Goal: Task Accomplishment & Management: Manage account settings

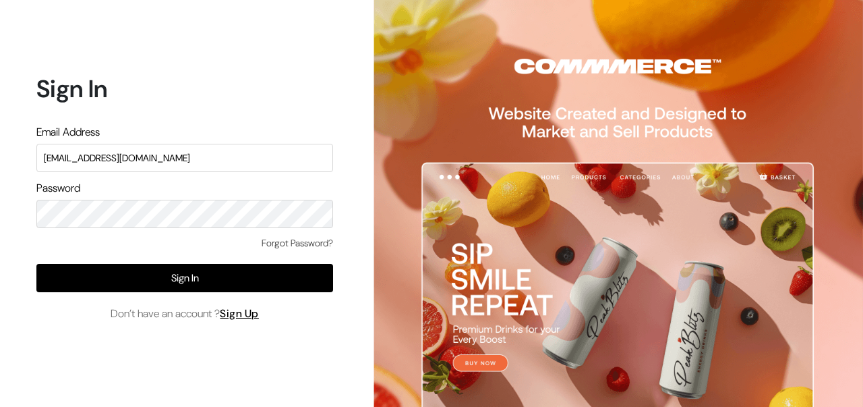
type input "[EMAIL_ADDRESS][DOMAIN_NAME]"
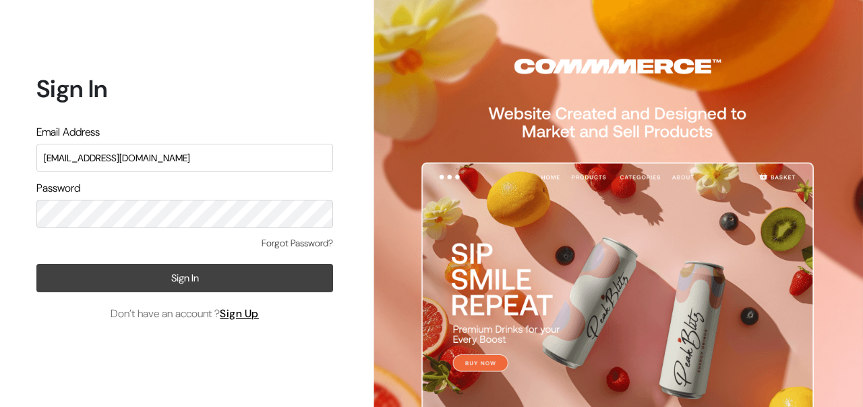
click at [139, 279] on button "Sign In" at bounding box center [184, 278] width 297 height 28
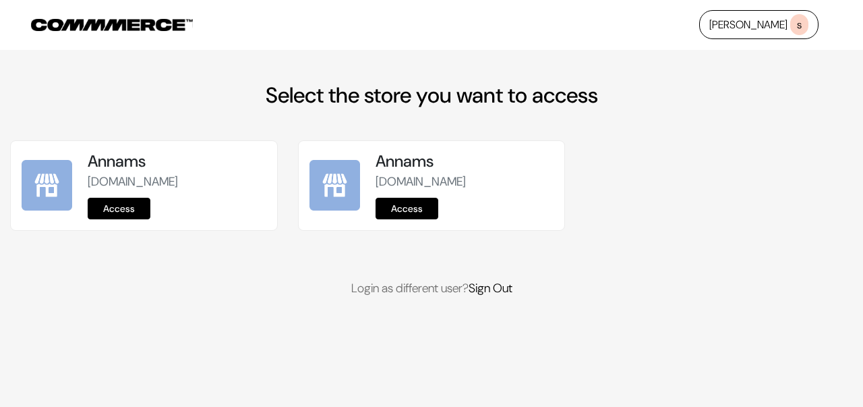
click at [127, 206] on link "Access" at bounding box center [119, 209] width 63 height 22
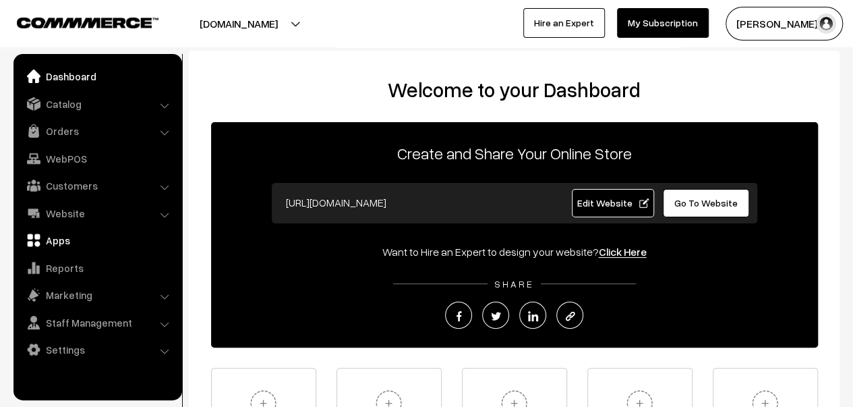
scroll to position [182, 0]
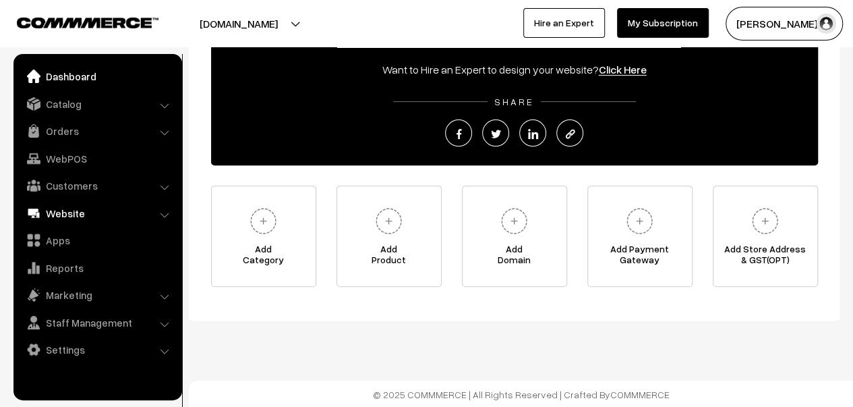
click at [94, 214] on link "Website" at bounding box center [97, 213] width 161 height 24
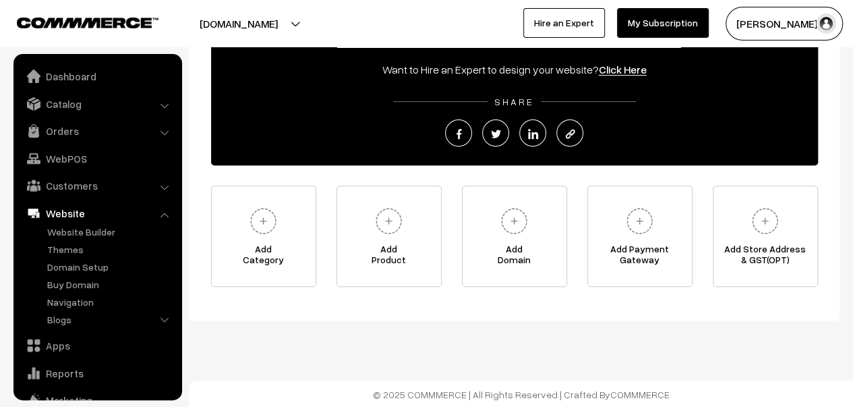
click at [94, 213] on link "Website" at bounding box center [97, 213] width 161 height 24
click at [165, 219] on link "Website" at bounding box center [97, 213] width 161 height 24
click at [166, 212] on li "Website Website Builder Authors" at bounding box center [98, 265] width 162 height 129
click at [118, 210] on link "Website" at bounding box center [97, 213] width 161 height 24
click at [71, 215] on link "Website" at bounding box center [97, 213] width 161 height 24
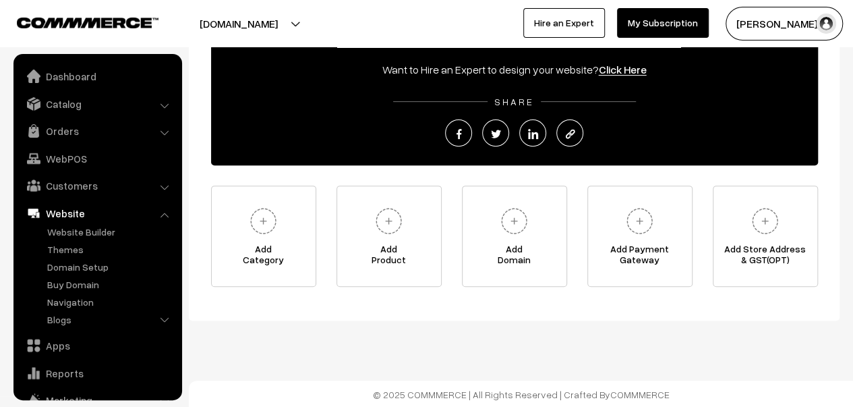
click at [165, 217] on li "Website Website Builder Authors" at bounding box center [98, 265] width 162 height 129
click at [159, 320] on link "Blogs" at bounding box center [111, 319] width 134 height 14
click at [160, 319] on link "Blogs" at bounding box center [111, 319] width 134 height 14
click at [165, 320] on li "Blogs Authors Categories Blogs" at bounding box center [111, 345] width 135 height 67
click at [163, 318] on li "Blogs Authors Categories Blogs" at bounding box center [111, 345] width 135 height 67
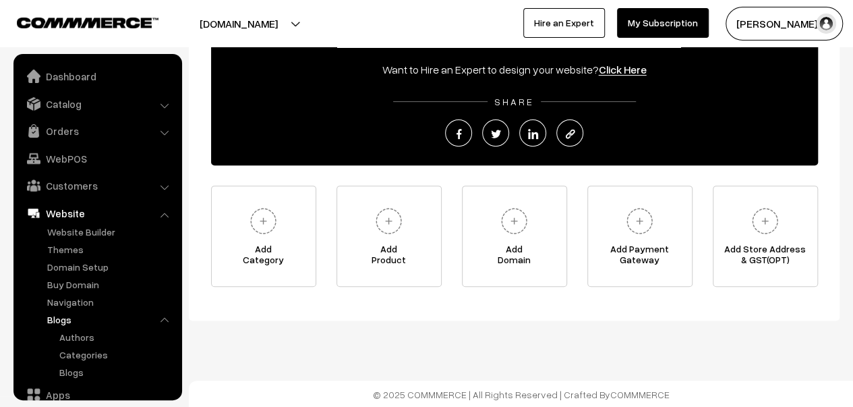
click at [62, 324] on link "Blogs" at bounding box center [111, 319] width 134 height 14
click at [62, 322] on link "Blogs" at bounding box center [111, 319] width 134 height 14
click at [165, 317] on li "Blogs Authors Categories Blogs" at bounding box center [111, 345] width 135 height 67
click at [173, 206] on link "Website" at bounding box center [97, 213] width 161 height 24
click at [157, 222] on link "Website" at bounding box center [97, 213] width 161 height 24
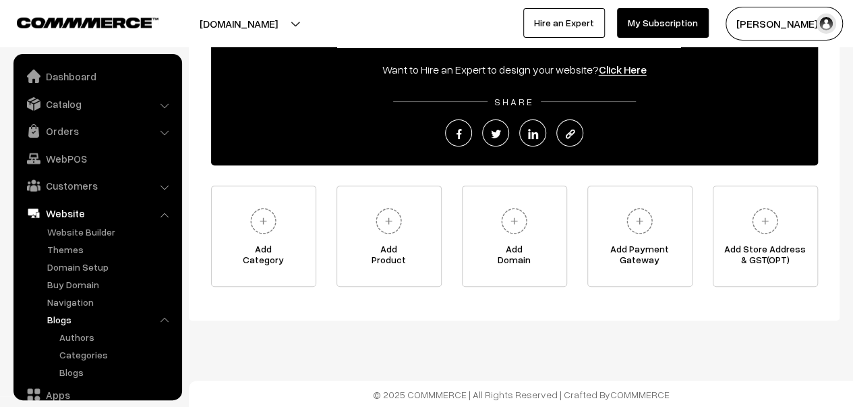
click at [158, 216] on link "Website" at bounding box center [97, 213] width 161 height 24
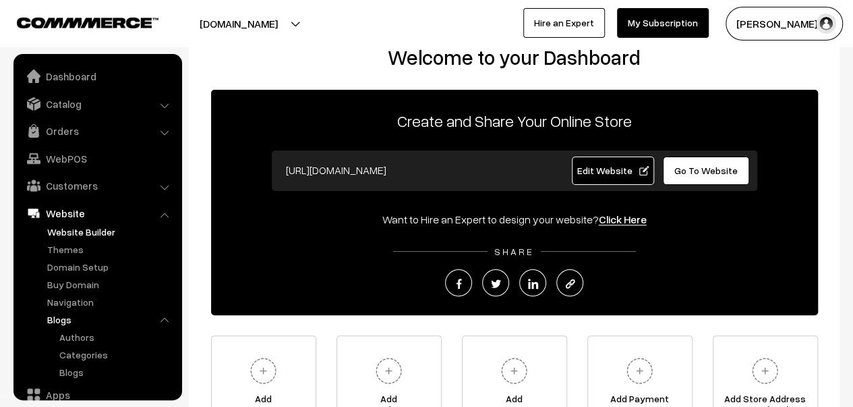
scroll to position [0, 0]
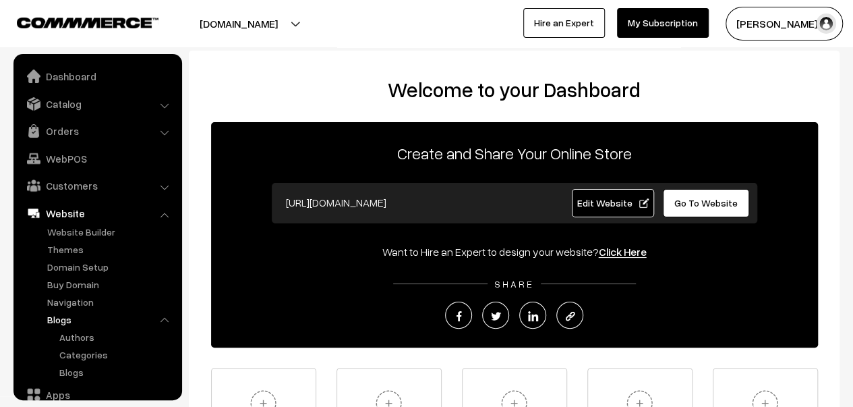
click at [75, 211] on link "Website" at bounding box center [97, 213] width 161 height 24
click at [158, 214] on link "Website" at bounding box center [97, 213] width 161 height 24
click at [167, 212] on li "Website Website Builder Authors" at bounding box center [98, 290] width 162 height 179
click at [164, 214] on li "Website Website Builder Authors" at bounding box center [98, 290] width 162 height 179
click at [163, 214] on li "Website Website Builder Authors" at bounding box center [98, 290] width 162 height 179
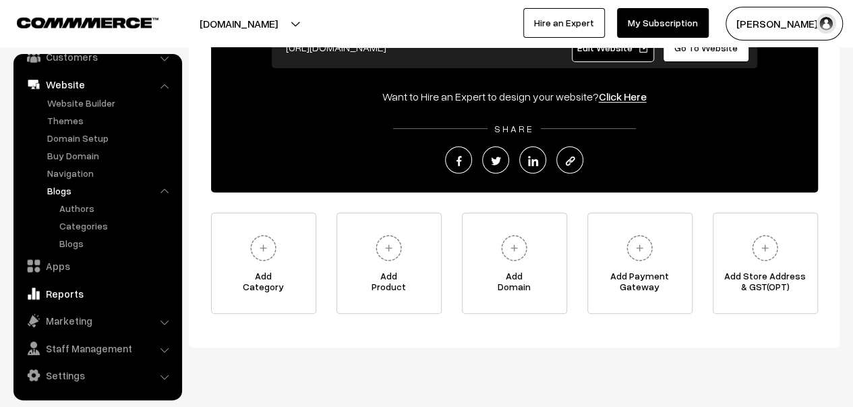
scroll to position [182, 0]
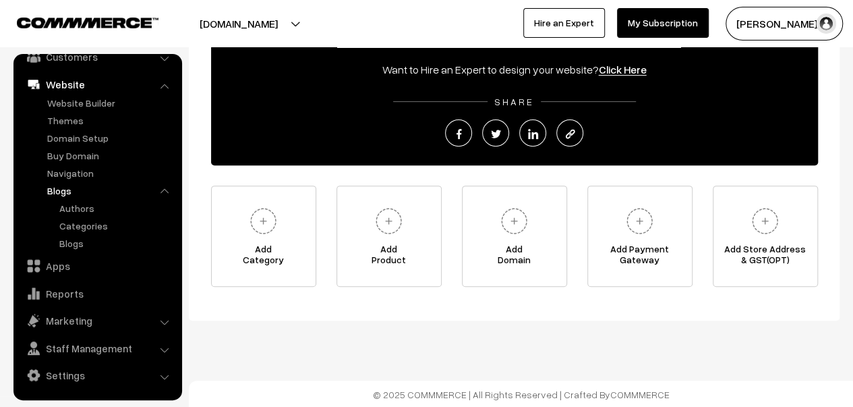
click at [166, 190] on li "Blogs Authors Categories Blogs" at bounding box center [111, 216] width 135 height 67
click at [157, 190] on link "Blogs" at bounding box center [111, 190] width 134 height 14
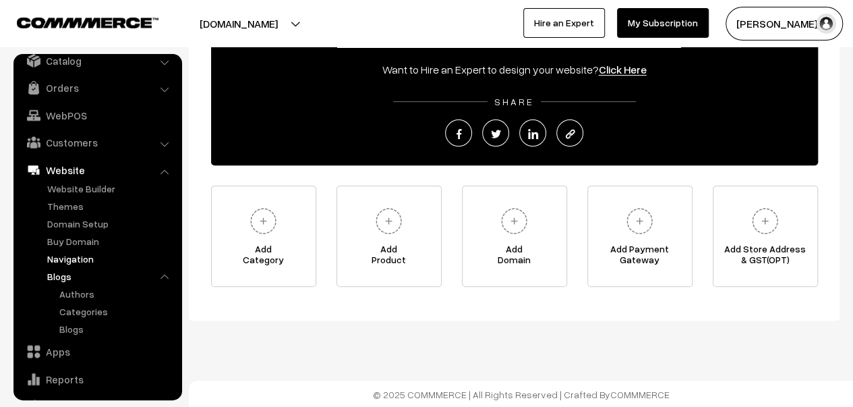
scroll to position [0, 0]
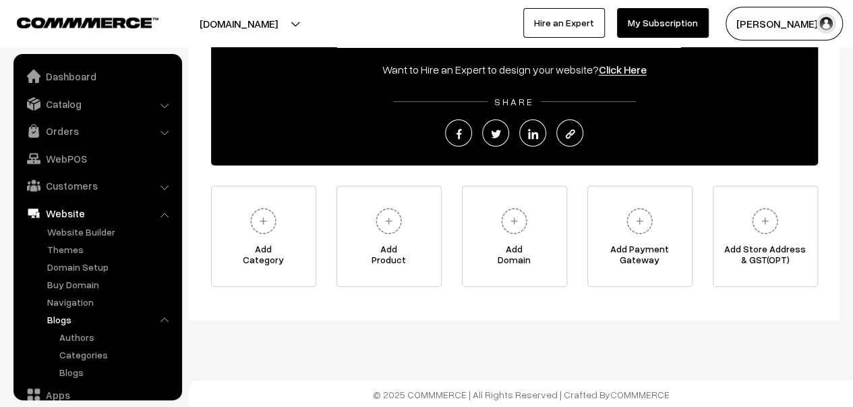
click at [84, 214] on link "Website" at bounding box center [97, 213] width 161 height 24
click at [115, 185] on link "Customers" at bounding box center [97, 185] width 161 height 24
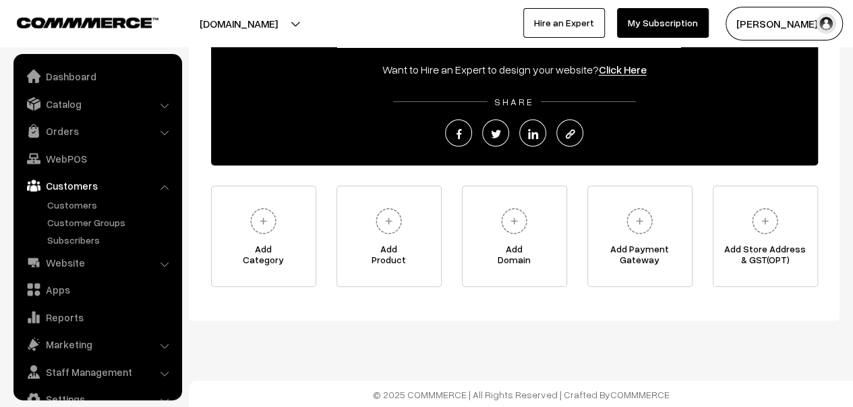
click at [117, 184] on link "Customers" at bounding box center [97, 185] width 161 height 24
click at [128, 188] on link "Customers" at bounding box center [97, 185] width 161 height 24
click at [158, 188] on link "Customers" at bounding box center [97, 185] width 161 height 24
click at [163, 187] on li "Customers Customers" at bounding box center [98, 210] width 162 height 74
click at [158, 264] on link "Website" at bounding box center [97, 262] width 161 height 24
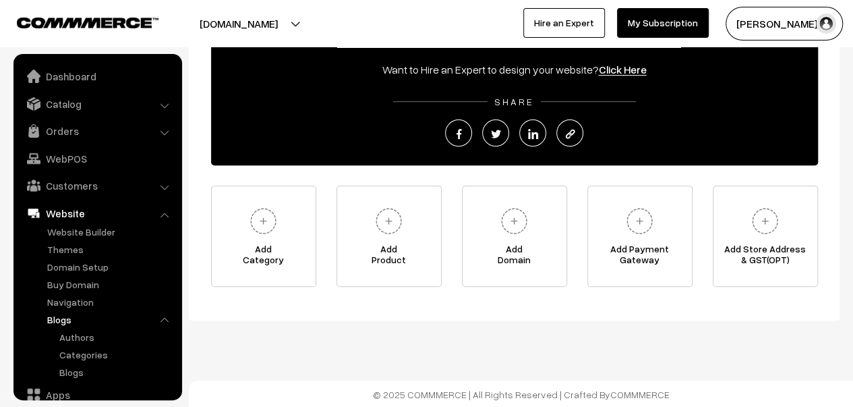
click at [155, 212] on link "Website" at bounding box center [97, 213] width 161 height 24
click at [125, 215] on link "Website" at bounding box center [97, 213] width 161 height 24
click at [69, 128] on link "Orders" at bounding box center [97, 131] width 161 height 24
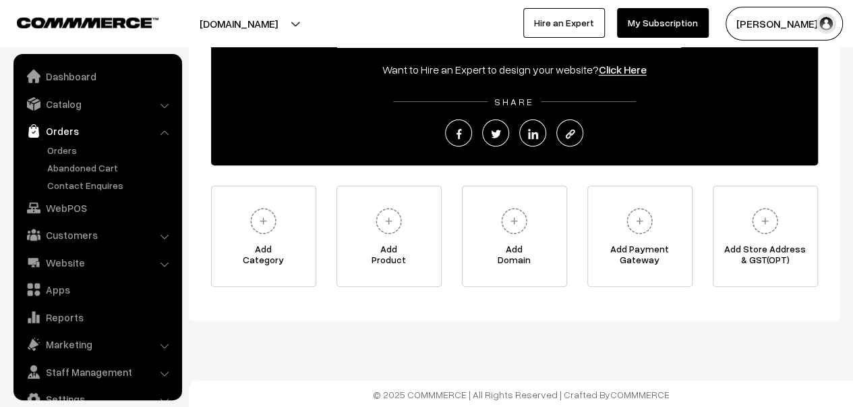
click at [88, 158] on ul "Orders" at bounding box center [98, 167] width 162 height 49
click at [86, 152] on link "Orders" at bounding box center [111, 150] width 134 height 14
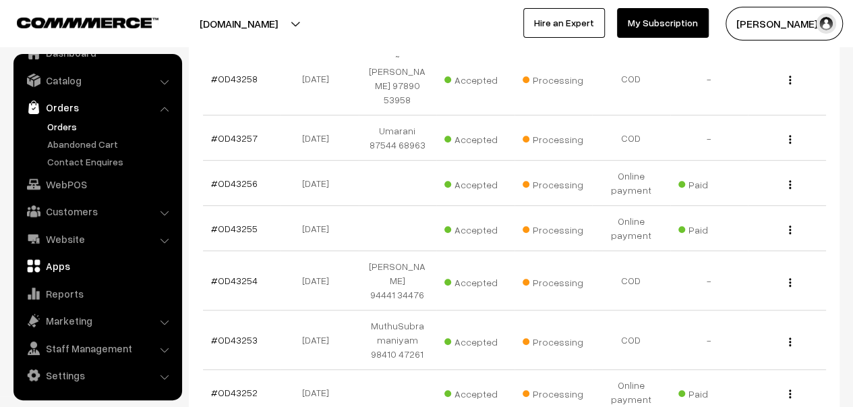
scroll to position [405, 0]
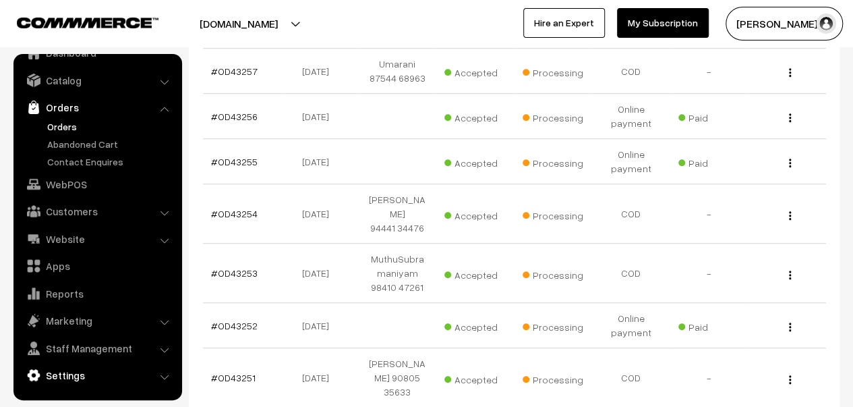
click at [87, 374] on link "Settings" at bounding box center [97, 375] width 161 height 24
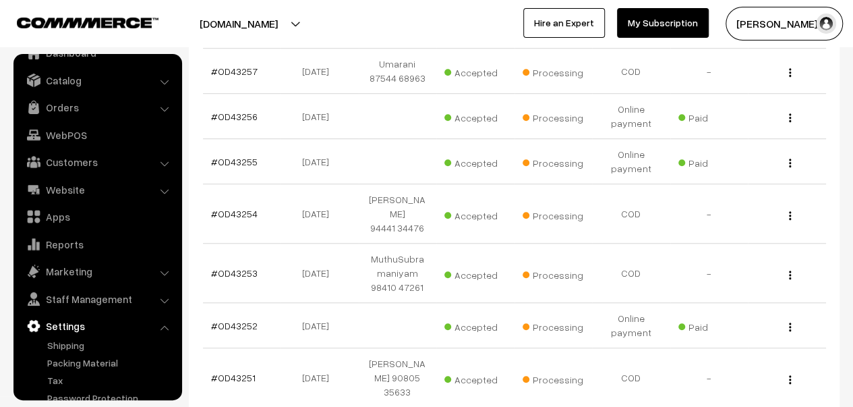
scroll to position [76, 0]
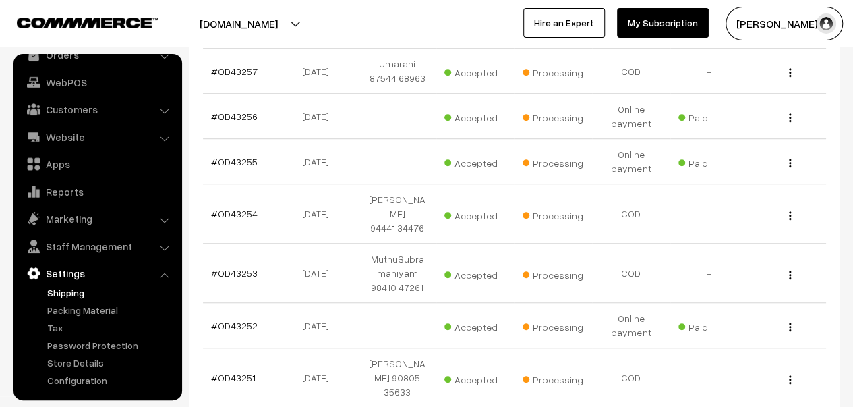
click at [78, 292] on link "Shipping" at bounding box center [111, 292] width 134 height 14
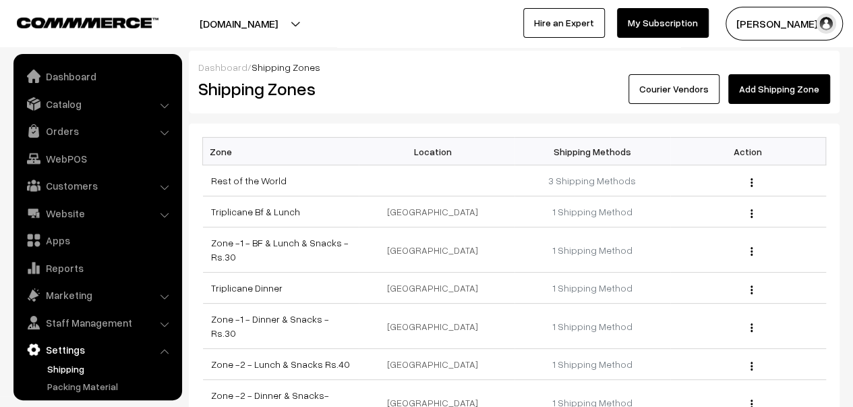
scroll to position [76, 0]
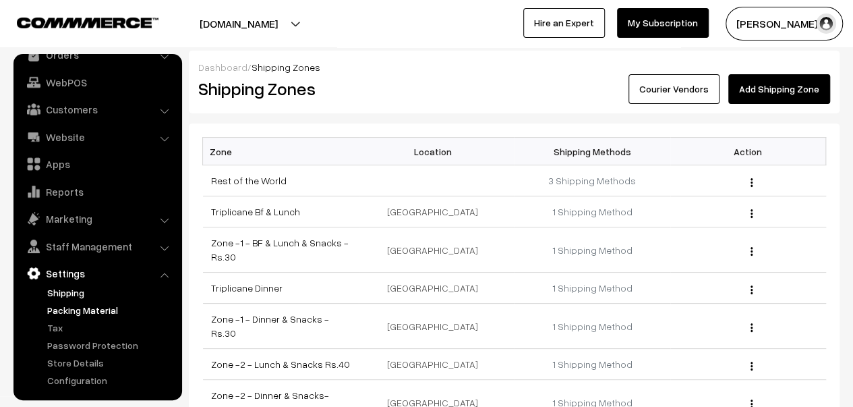
click at [92, 312] on link "Packing Material" at bounding box center [111, 310] width 134 height 14
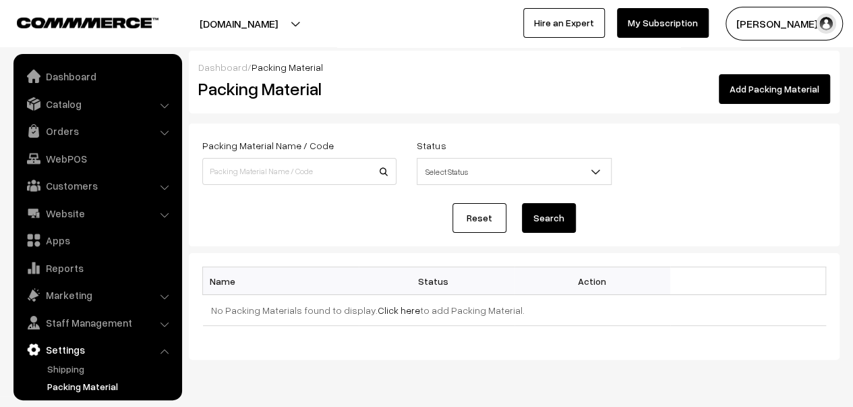
scroll to position [76, 0]
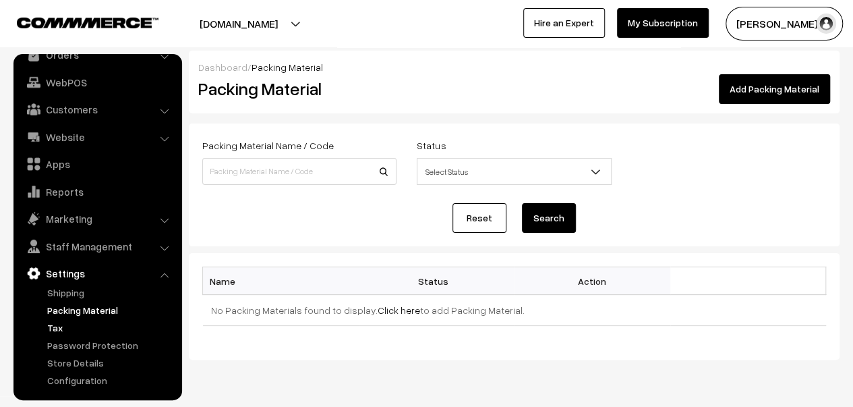
click at [78, 329] on link "Tax" at bounding box center [111, 327] width 134 height 14
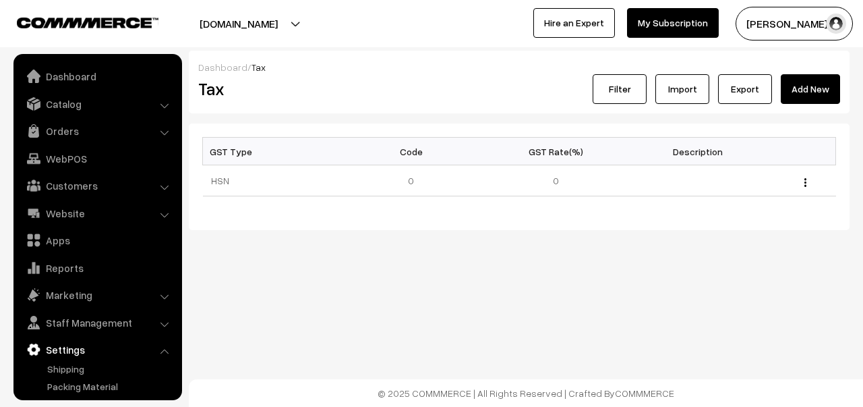
scroll to position [76, 0]
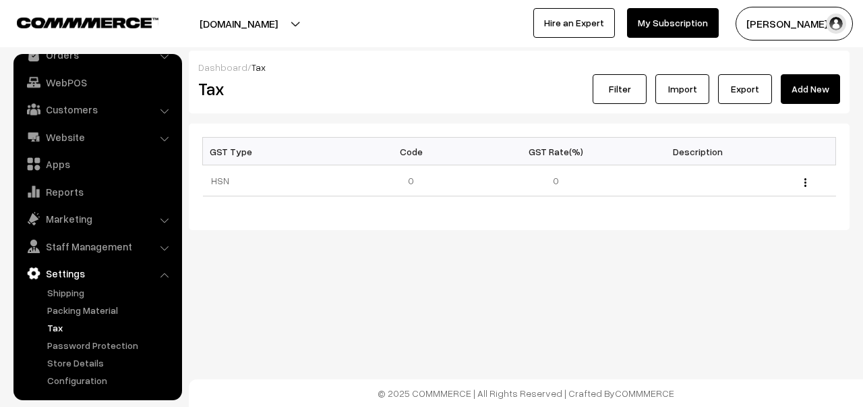
click at [70, 269] on link "Settings" at bounding box center [97, 273] width 161 height 24
click at [131, 246] on link "Staff Management" at bounding box center [97, 246] width 161 height 24
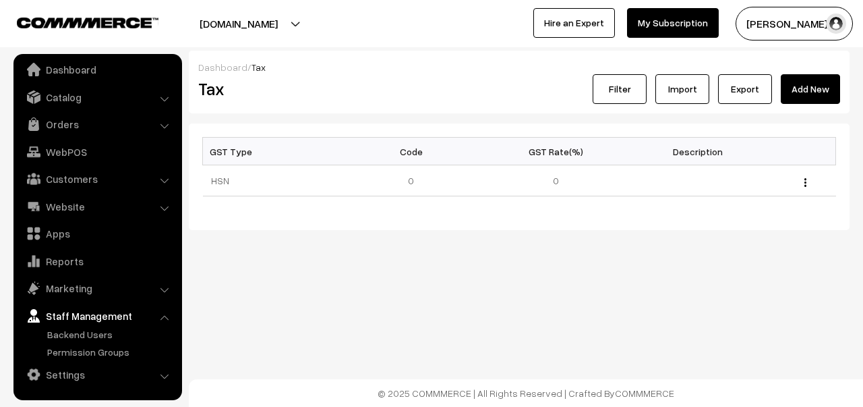
scroll to position [6, 0]
click at [98, 291] on link "Marketing" at bounding box center [97, 289] width 161 height 24
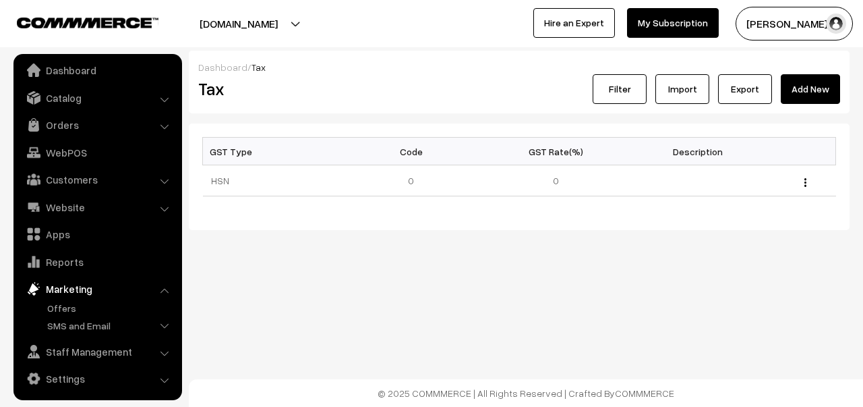
click at [102, 282] on link "Marketing" at bounding box center [97, 289] width 161 height 24
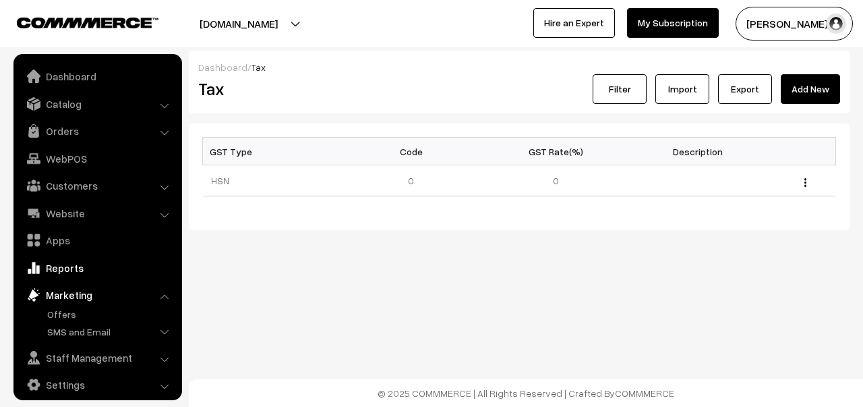
scroll to position [0, 0]
click at [678, 18] on link "My Subscription" at bounding box center [673, 23] width 92 height 30
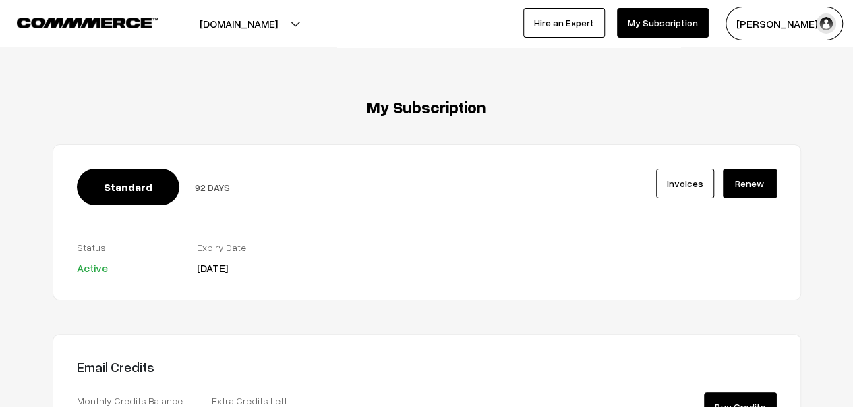
click at [237, 24] on button "annamfood.in" at bounding box center [238, 24] width 173 height 34
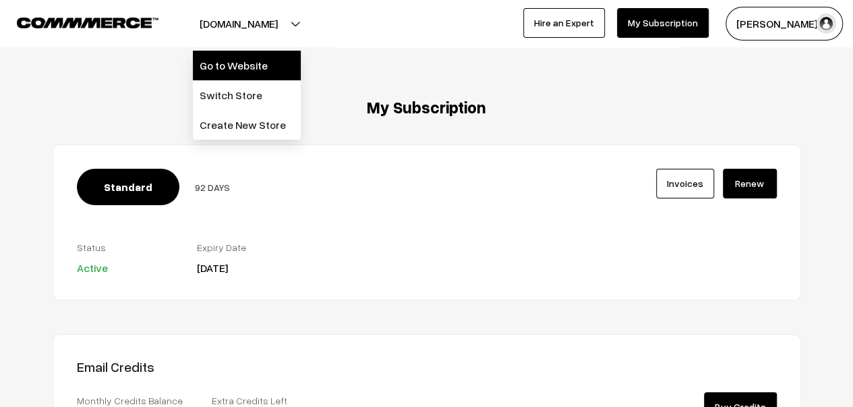
click at [240, 62] on link "Go to Website" at bounding box center [247, 66] width 108 height 30
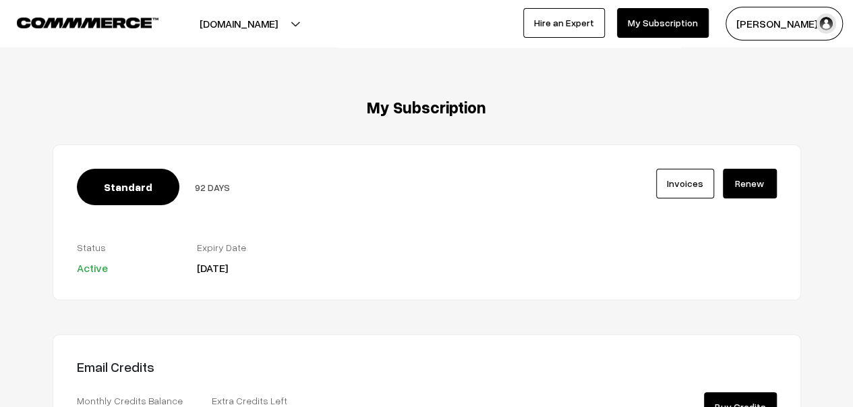
click at [250, 24] on button "annamfood.in" at bounding box center [238, 24] width 173 height 34
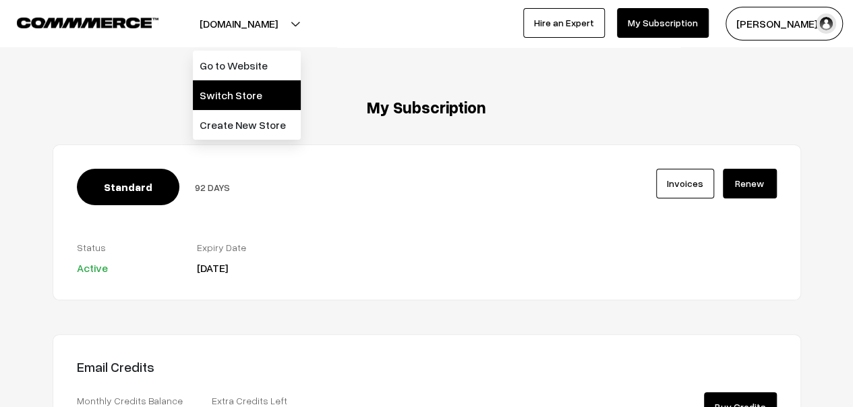
click at [239, 94] on link "Switch Store" at bounding box center [247, 95] width 108 height 30
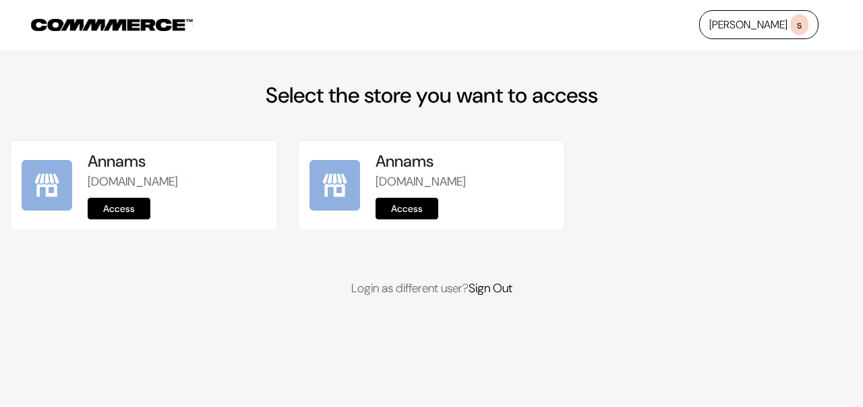
click at [420, 208] on link "Access" at bounding box center [407, 209] width 63 height 22
click at [111, 208] on link "Access" at bounding box center [119, 209] width 63 height 22
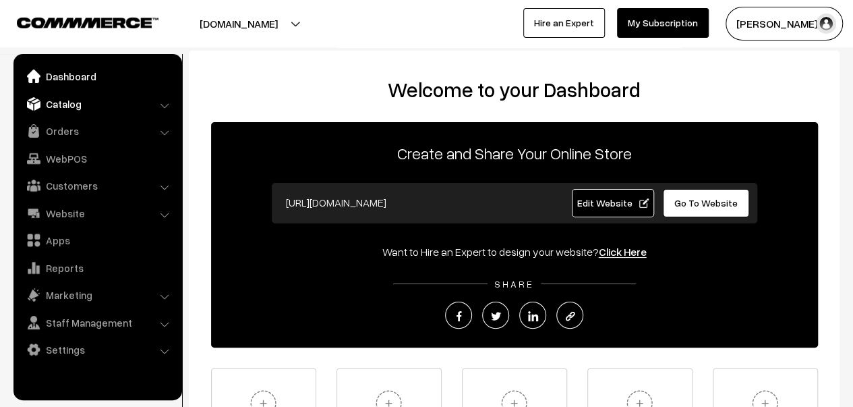
click at [119, 101] on link "Catalog" at bounding box center [97, 104] width 161 height 24
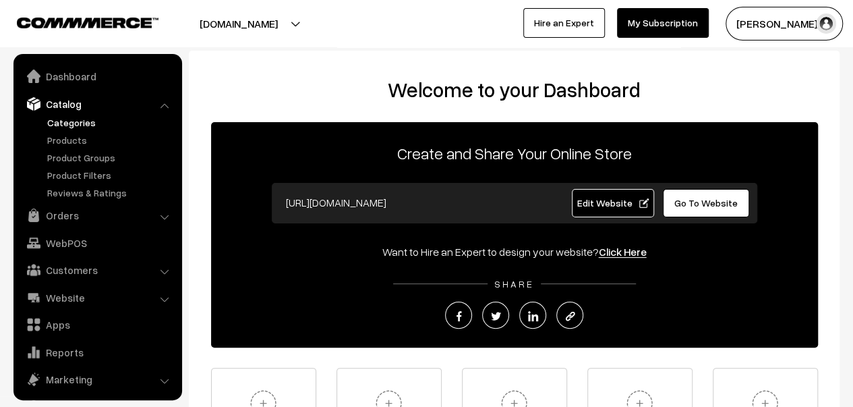
click at [80, 125] on link "Categories" at bounding box center [111, 122] width 134 height 14
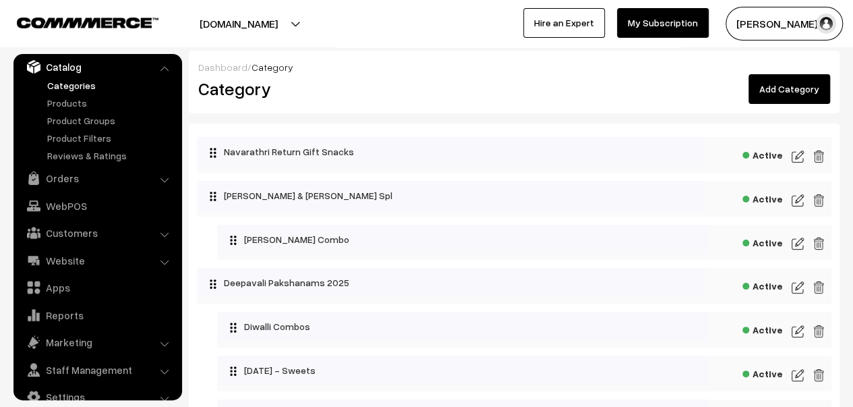
click at [765, 152] on span "Active" at bounding box center [763, 153] width 40 height 17
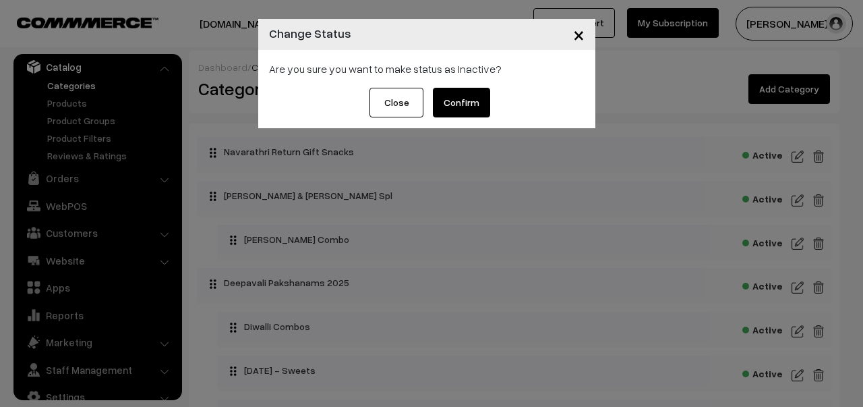
click at [583, 34] on span "×" at bounding box center [578, 34] width 11 height 25
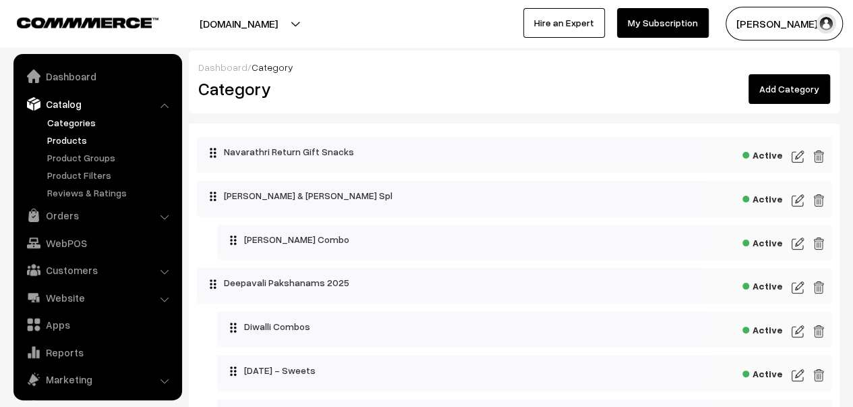
click at [71, 141] on link "Products" at bounding box center [111, 140] width 134 height 14
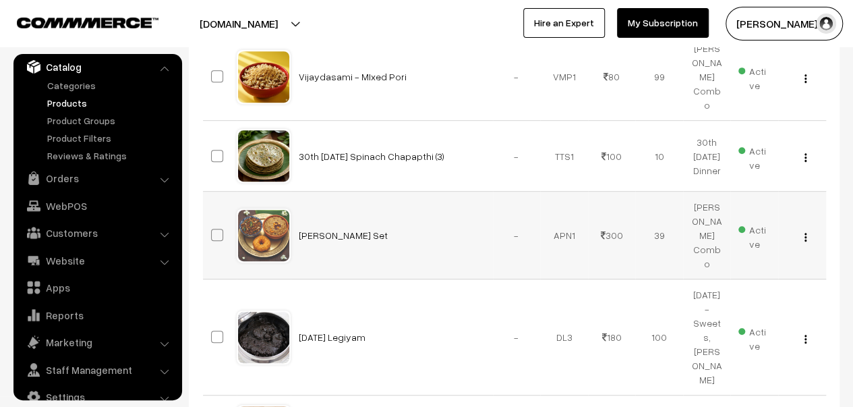
scroll to position [135, 0]
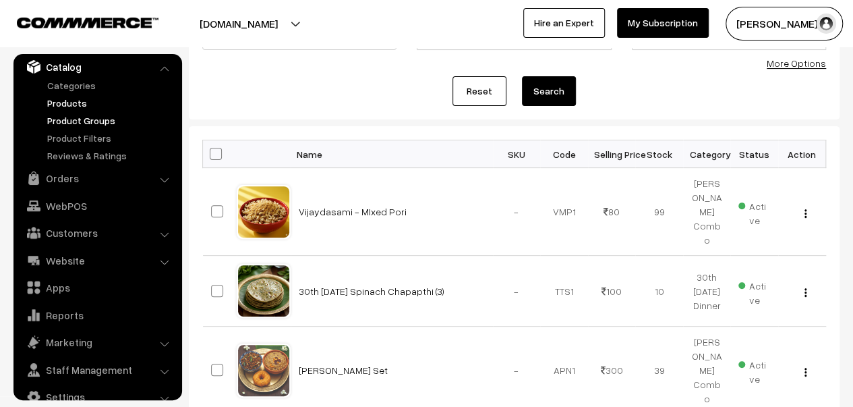
click at [74, 121] on link "Product Groups" at bounding box center [111, 120] width 134 height 14
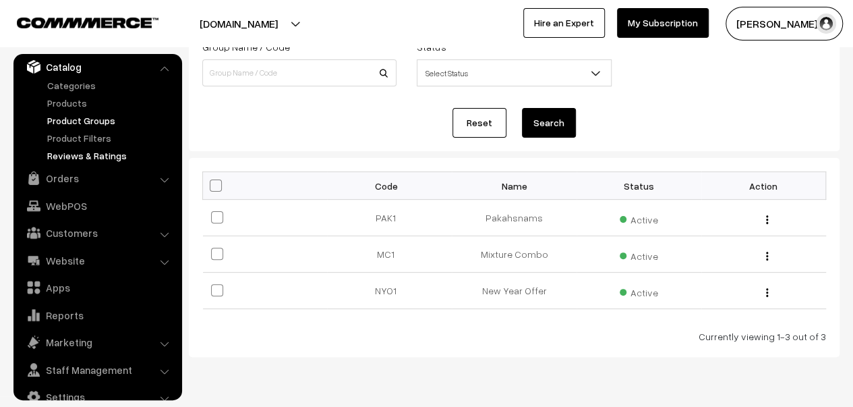
scroll to position [68, 0]
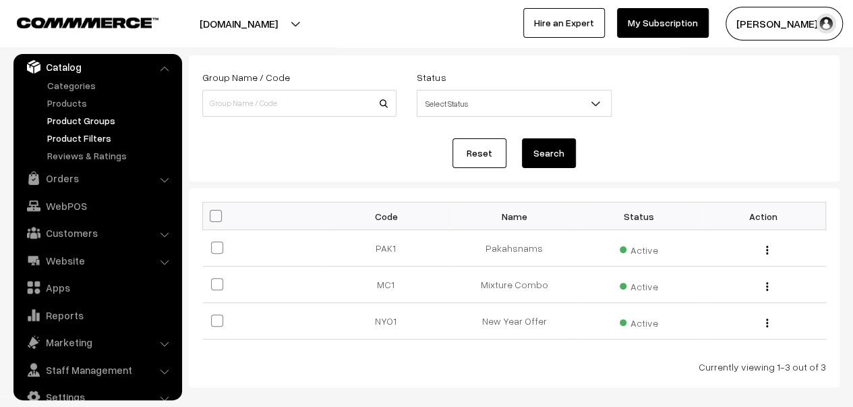
click at [80, 136] on link "Product Filters" at bounding box center [111, 138] width 134 height 14
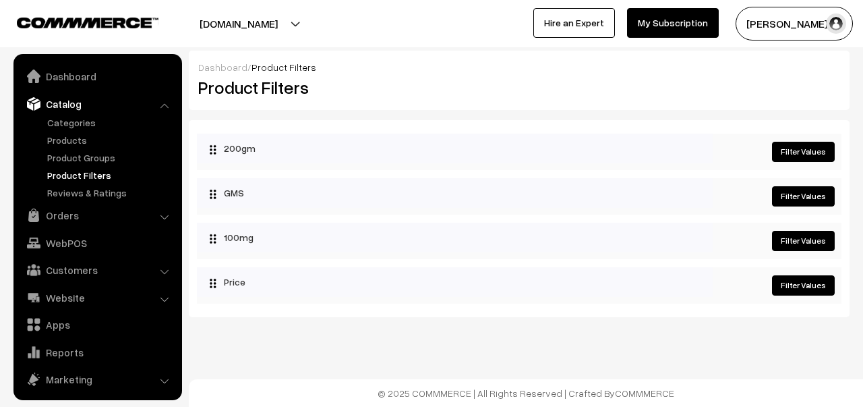
click at [79, 133] on link "Products" at bounding box center [111, 140] width 134 height 14
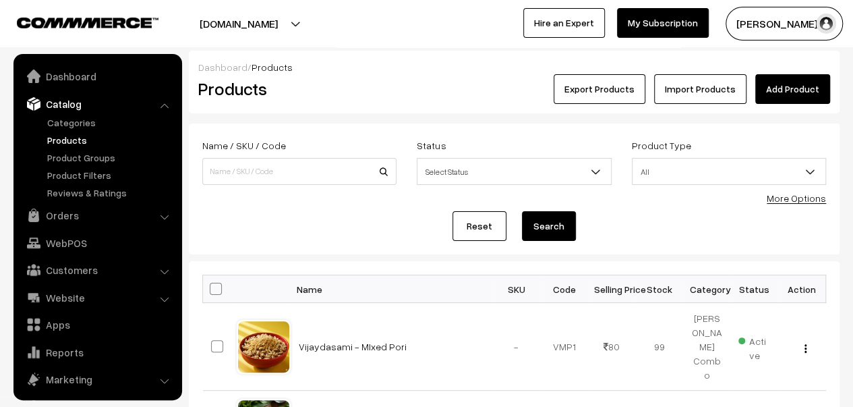
scroll to position [37, 0]
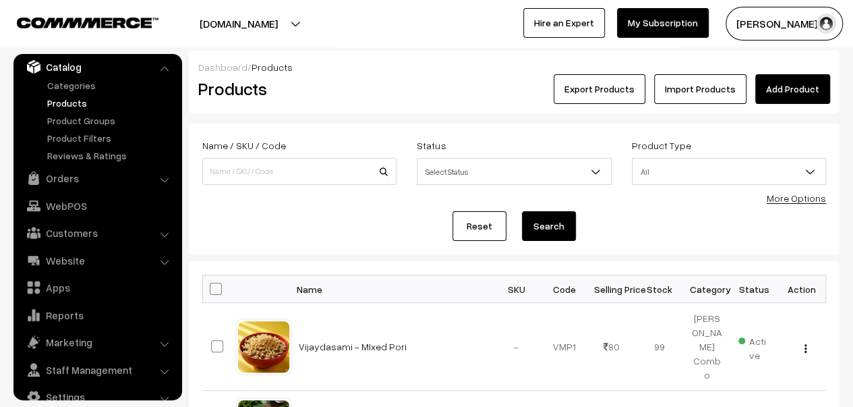
click at [781, 88] on link "Add Product" at bounding box center [792, 89] width 75 height 30
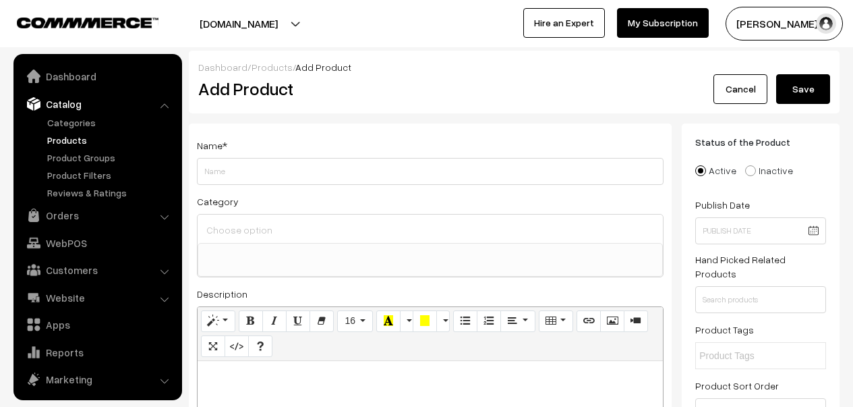
select select
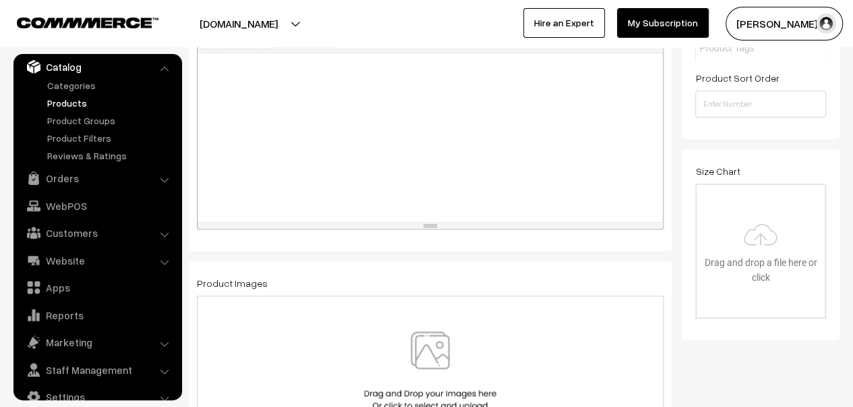
scroll to position [405, 0]
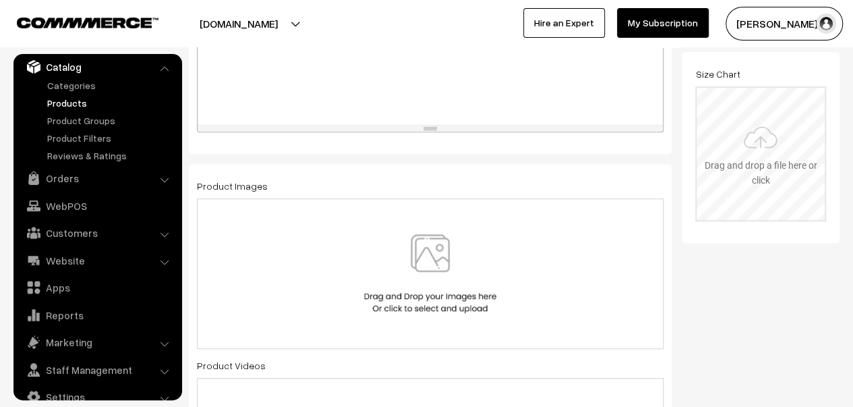
click at [758, 147] on input "file" at bounding box center [761, 154] width 128 height 132
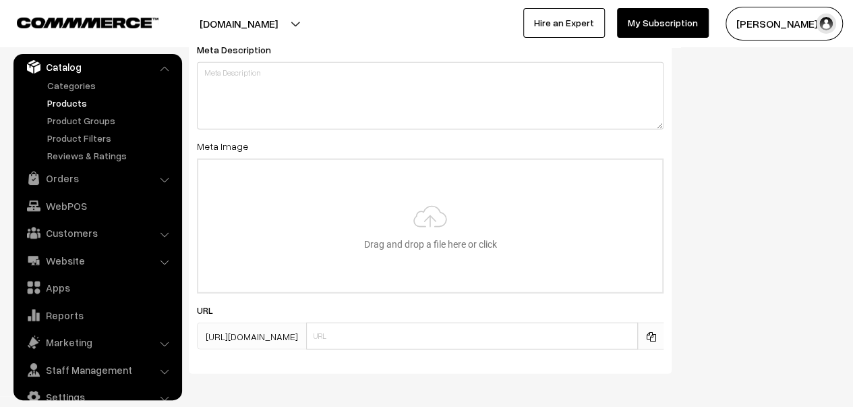
scroll to position [1832, 0]
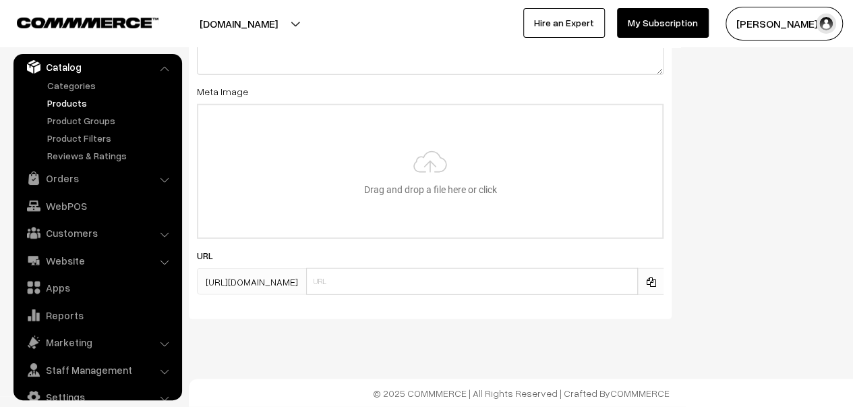
click at [94, 102] on link "Products" at bounding box center [111, 103] width 134 height 14
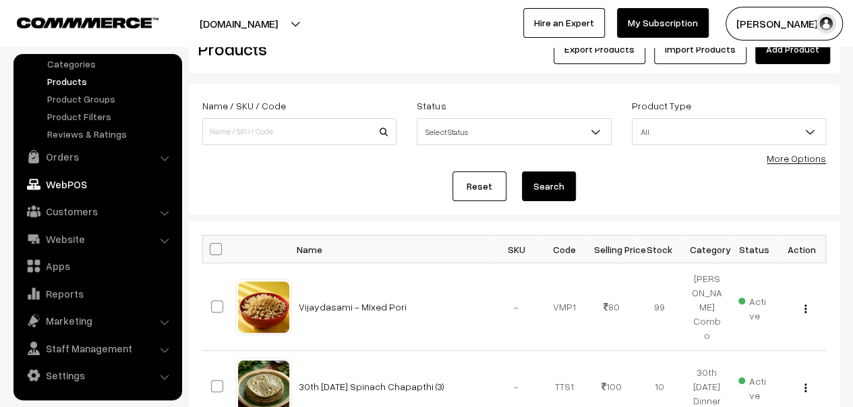
scroll to position [67, 0]
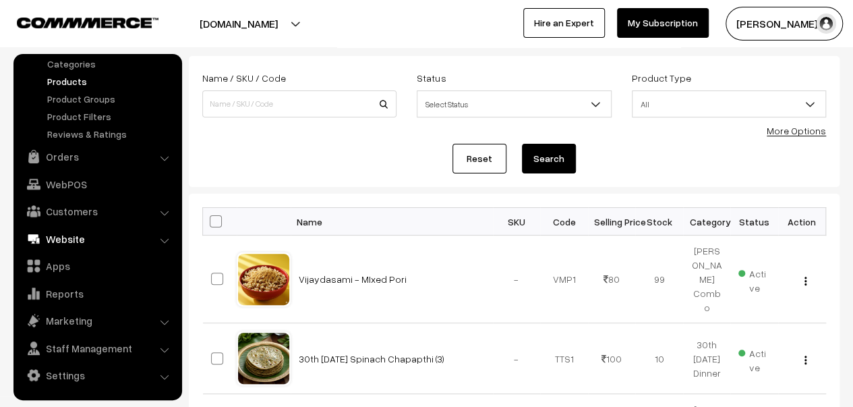
click at [85, 233] on link "Website" at bounding box center [97, 239] width 161 height 24
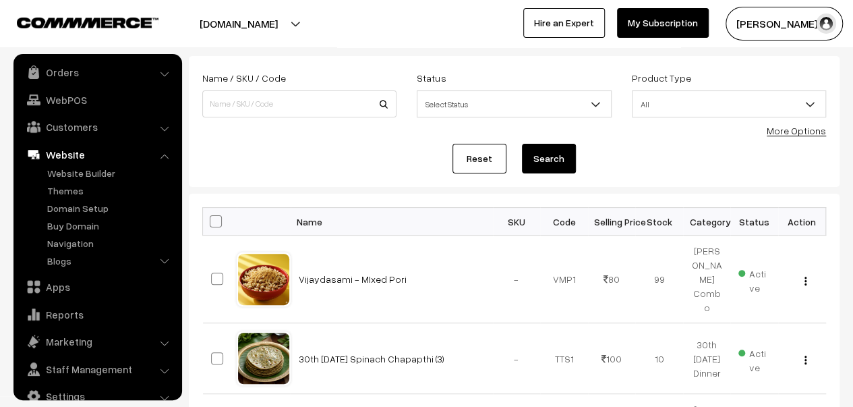
click at [92, 160] on link "Website" at bounding box center [97, 154] width 161 height 24
click at [161, 155] on li "Website Website Builder Authors" at bounding box center [98, 206] width 162 height 129
click at [165, 130] on li "Customers Customers" at bounding box center [98, 127] width 162 height 24
click at [160, 127] on link "Customers" at bounding box center [97, 127] width 161 height 24
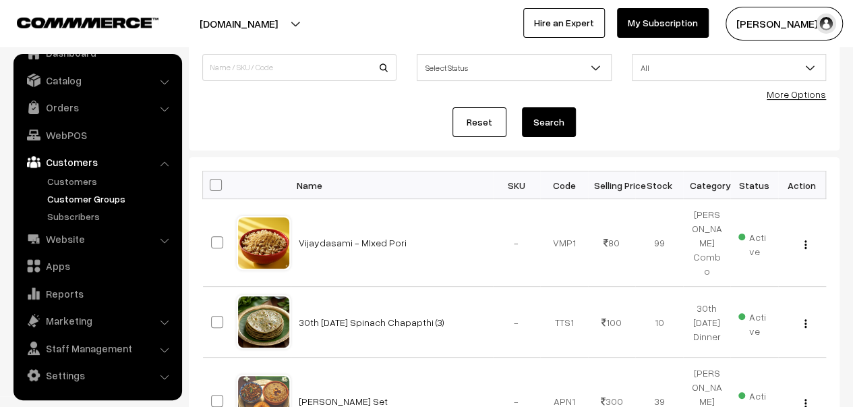
scroll to position [135, 0]
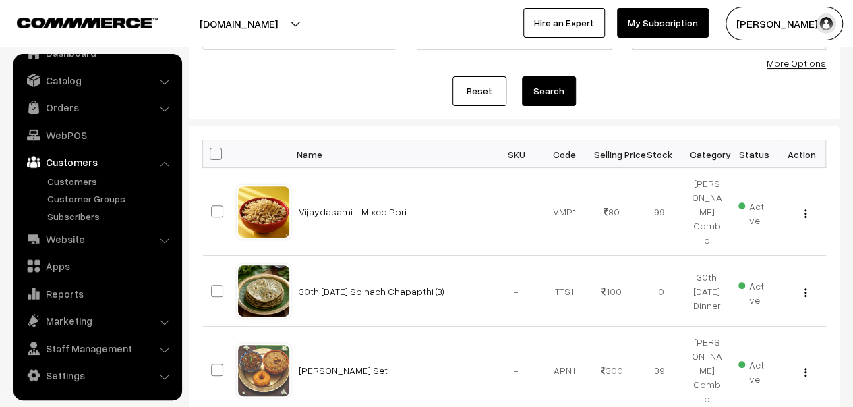
click at [133, 161] on link "Customers" at bounding box center [97, 162] width 161 height 24
click at [161, 164] on li "Customers Customers" at bounding box center [98, 187] width 162 height 74
click at [166, 163] on li "Customers Customers" at bounding box center [98, 187] width 162 height 74
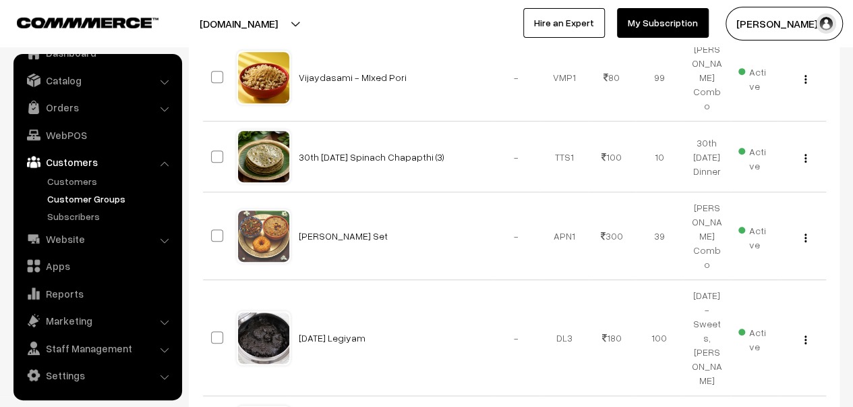
scroll to position [270, 0]
click at [74, 165] on link "Customers" at bounding box center [97, 162] width 161 height 24
click at [154, 239] on link "Website" at bounding box center [97, 239] width 161 height 24
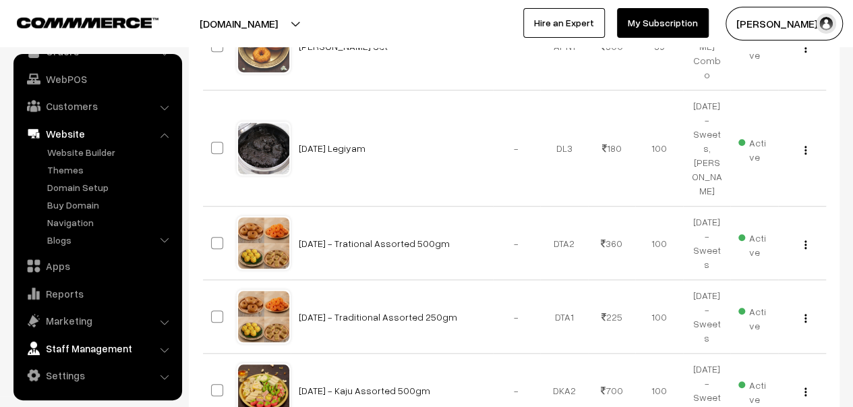
scroll to position [540, 0]
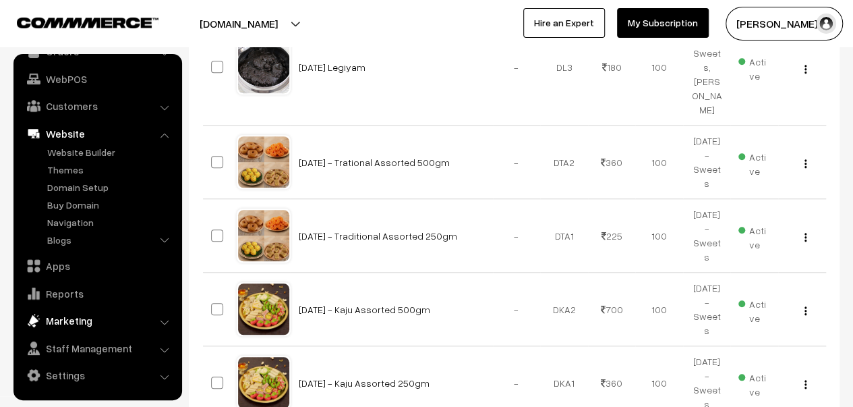
click at [88, 318] on link "Marketing" at bounding box center [97, 320] width 161 height 24
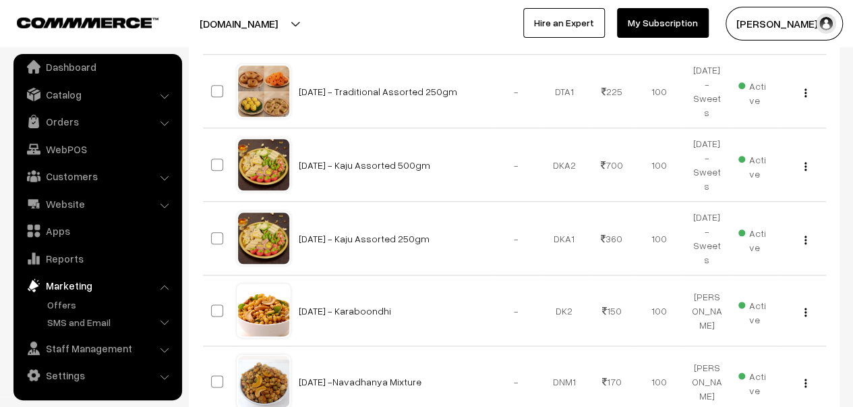
scroll to position [838, 0]
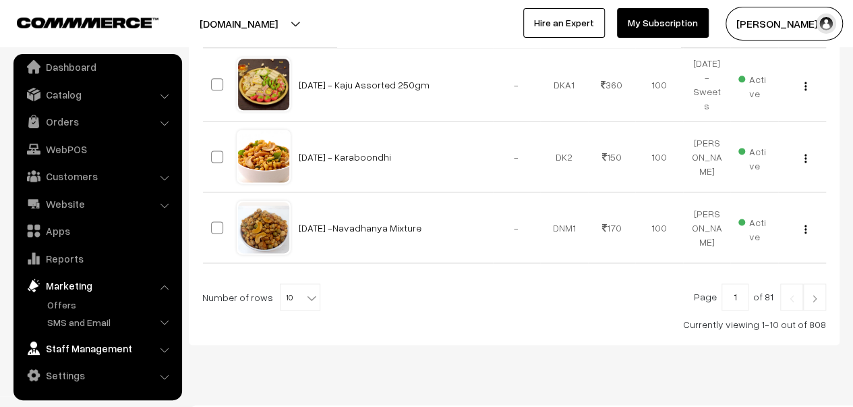
click at [105, 349] on link "Staff Management" at bounding box center [97, 348] width 161 height 24
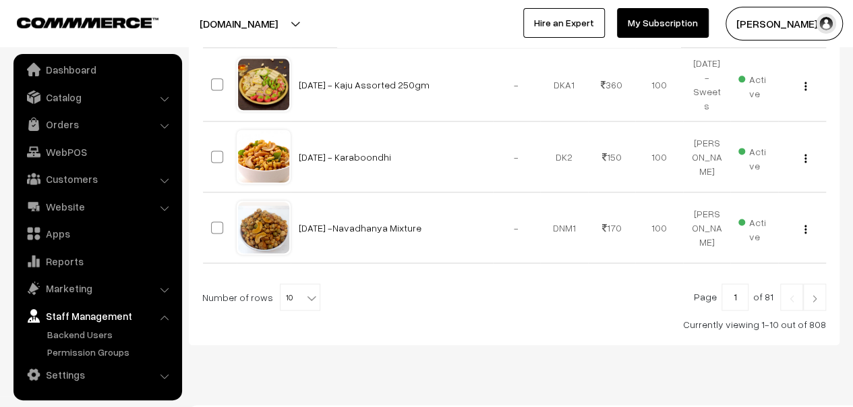
scroll to position [6, 0]
click at [112, 312] on link "Staff Management" at bounding box center [97, 316] width 161 height 24
click at [150, 317] on link "Staff Management" at bounding box center [97, 316] width 161 height 24
click at [120, 375] on link "Settings" at bounding box center [97, 375] width 161 height 24
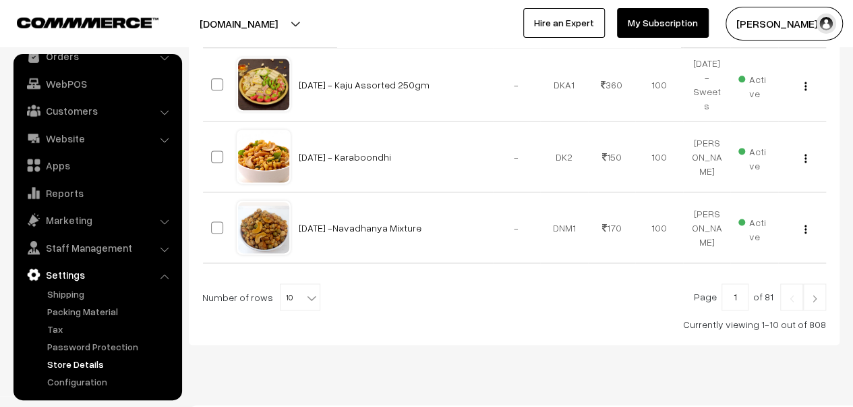
scroll to position [76, 0]
click at [58, 293] on link "Shipping" at bounding box center [111, 292] width 134 height 14
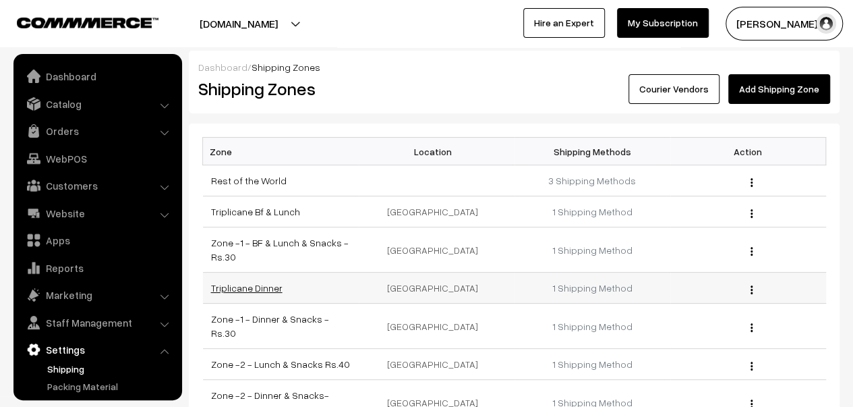
scroll to position [76, 0]
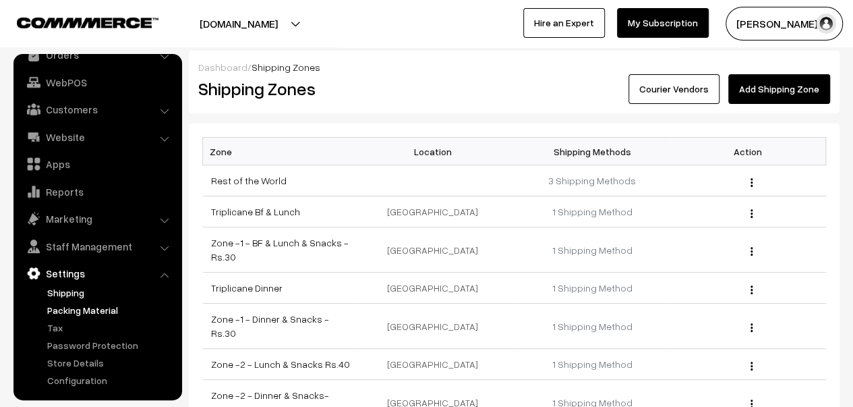
click at [89, 311] on link "Packing Material" at bounding box center [111, 310] width 134 height 14
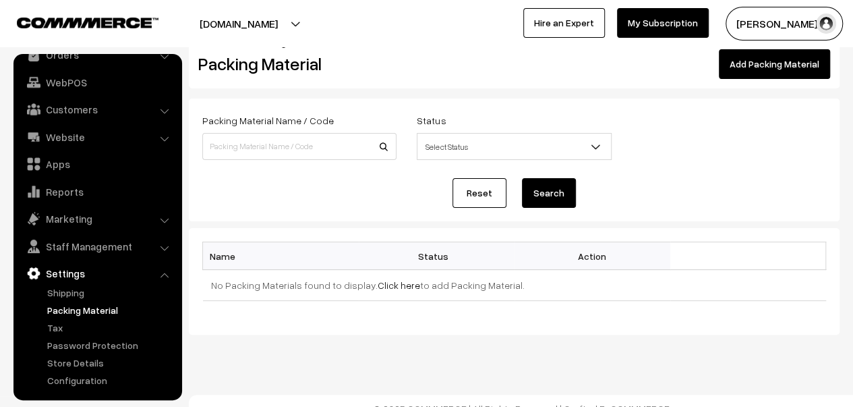
scroll to position [39, 0]
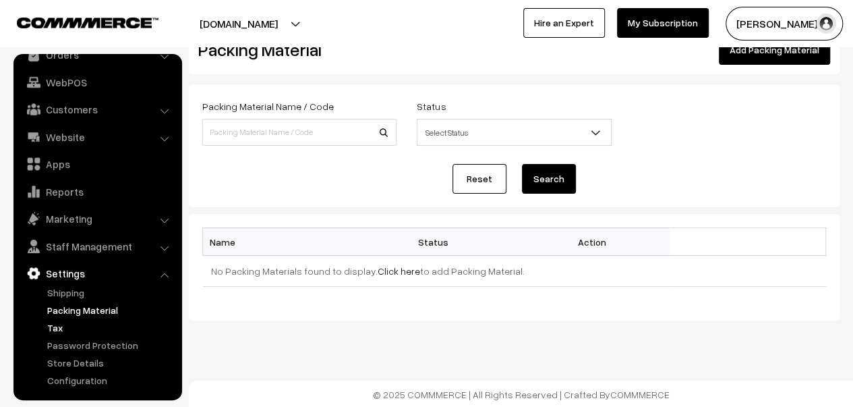
click at [51, 325] on link "Tax" at bounding box center [111, 327] width 134 height 14
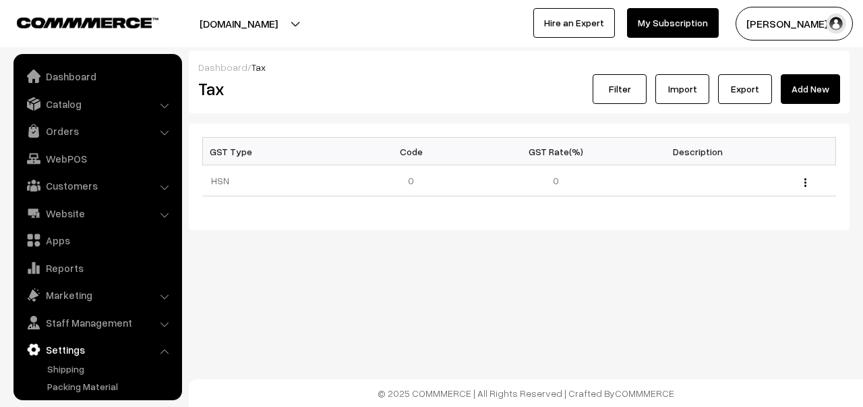
scroll to position [76, 0]
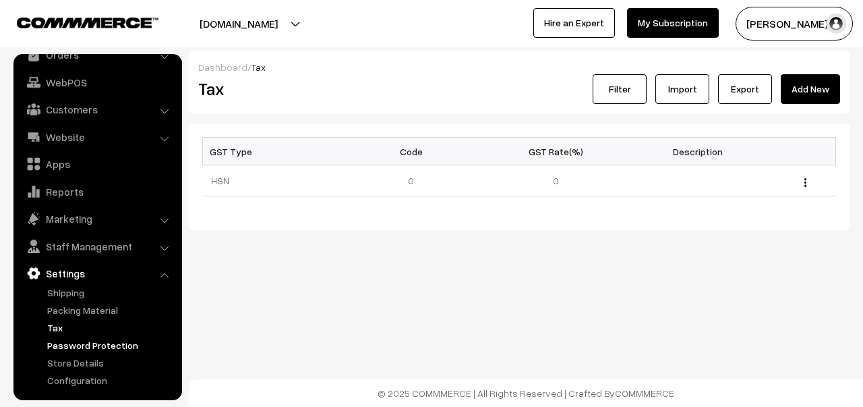
click at [80, 343] on link "Password Protection" at bounding box center [111, 345] width 134 height 14
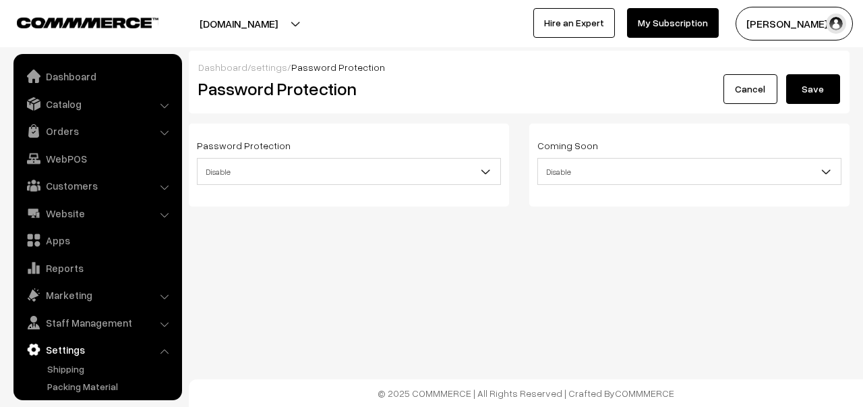
scroll to position [76, 0]
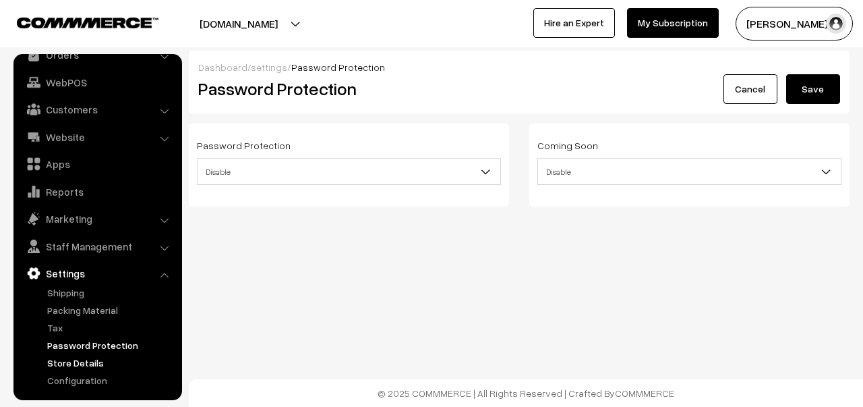
click at [90, 364] on link "Store Details" at bounding box center [111, 362] width 134 height 14
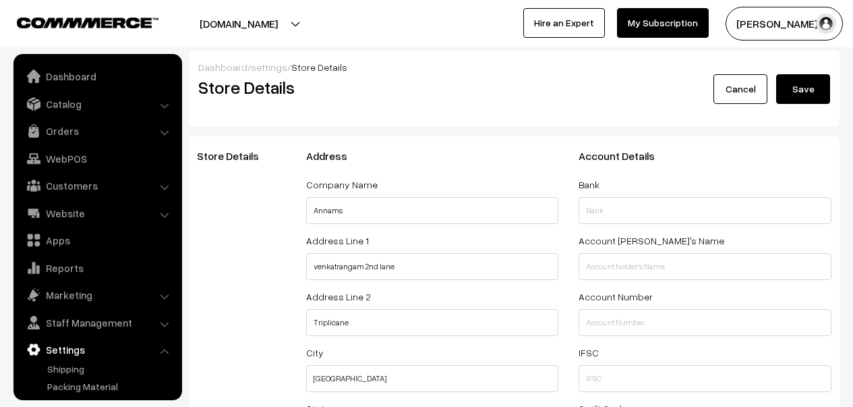
select select "99"
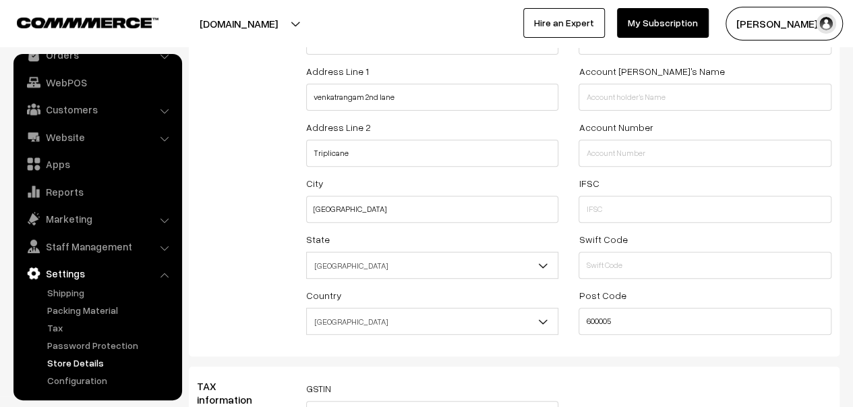
scroll to position [302, 0]
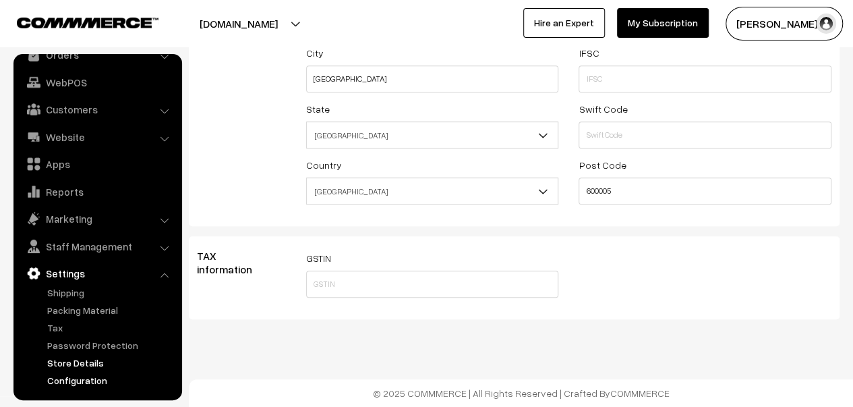
click at [77, 380] on link "Configuration" at bounding box center [111, 380] width 134 height 14
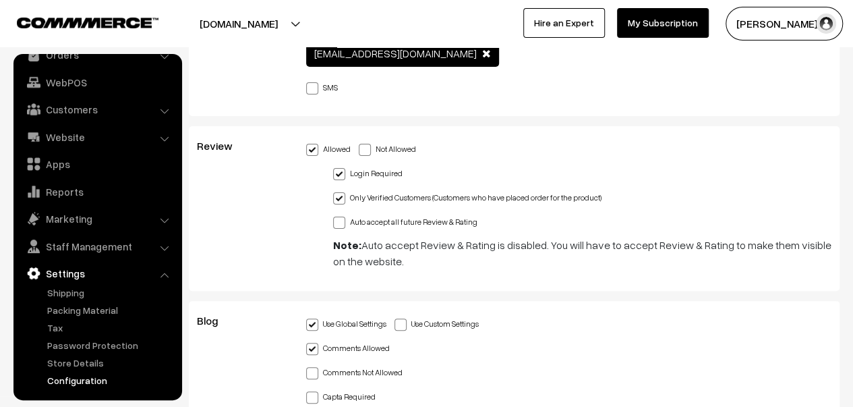
scroll to position [2464, 0]
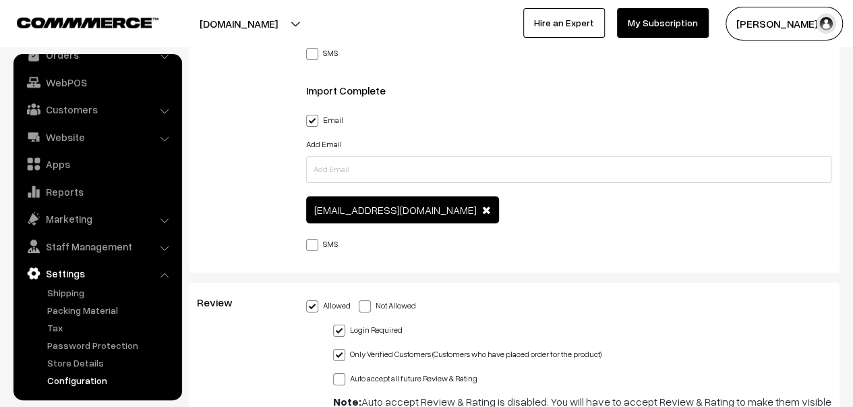
click at [100, 273] on link "Settings" at bounding box center [97, 273] width 161 height 24
click at [163, 246] on li "Staff Management Backend Users" at bounding box center [98, 246] width 162 height 24
click at [161, 249] on li "Staff Management Backend Users" at bounding box center [98, 246] width 162 height 24
click at [99, 249] on link "Staff Management" at bounding box center [97, 246] width 161 height 24
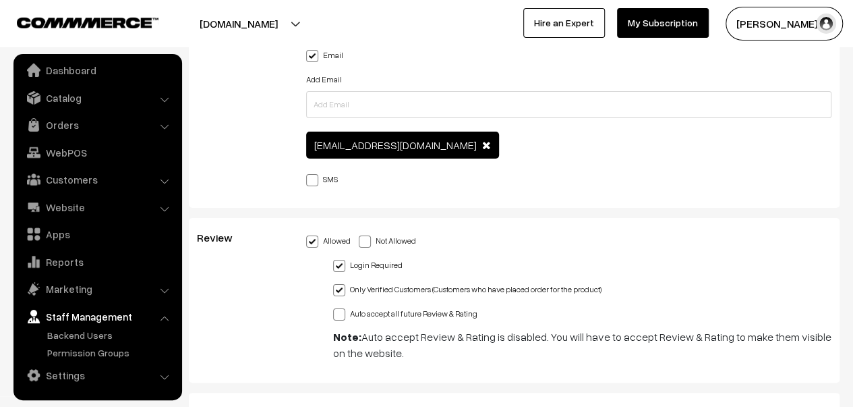
scroll to position [2667, 0]
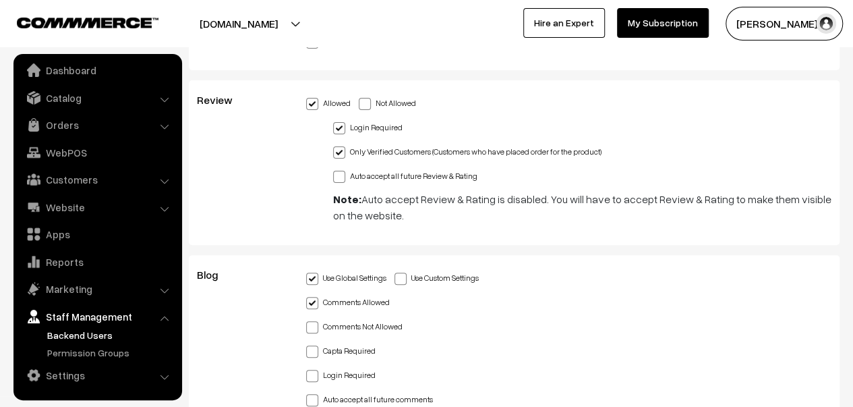
click at [107, 337] on link "Backend Users" at bounding box center [111, 335] width 134 height 14
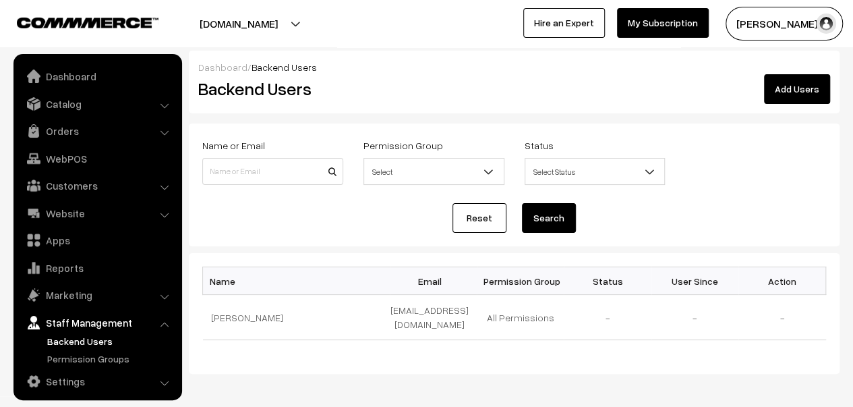
scroll to position [6, 0]
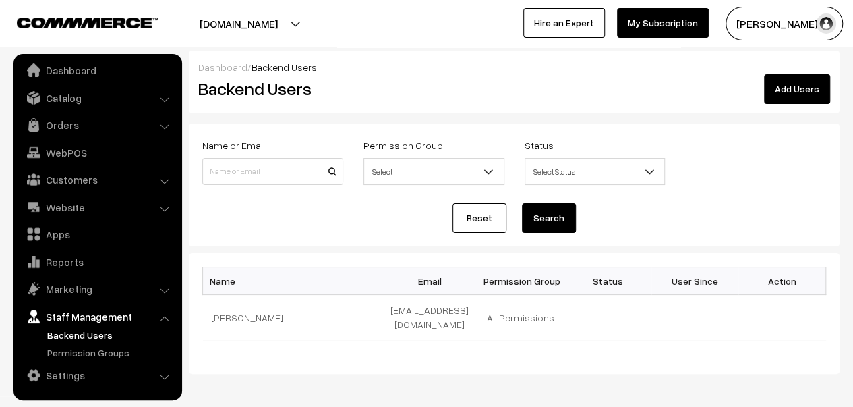
click at [128, 318] on link "Staff Management" at bounding box center [97, 316] width 161 height 24
click at [158, 289] on link "Marketing" at bounding box center [97, 289] width 161 height 24
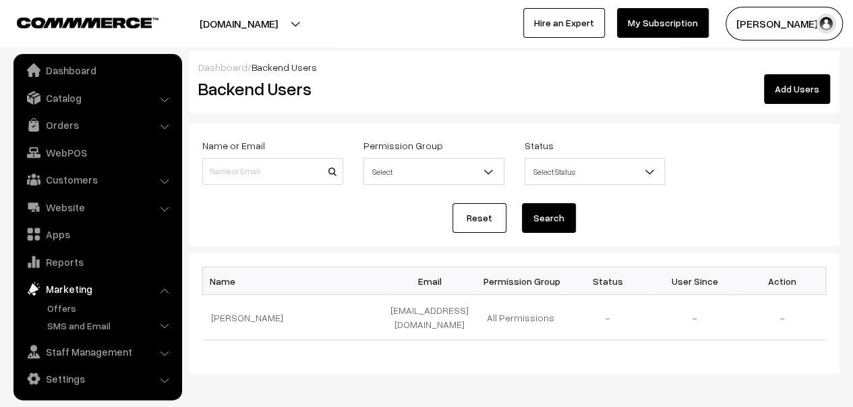
click at [71, 290] on link "Marketing" at bounding box center [97, 289] width 161 height 24
click at [144, 204] on link "Website" at bounding box center [97, 207] width 161 height 24
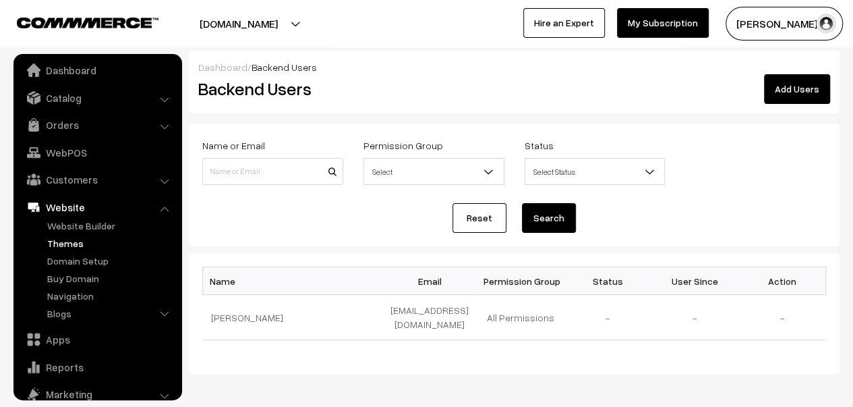
click at [80, 241] on link "Themes" at bounding box center [111, 243] width 134 height 14
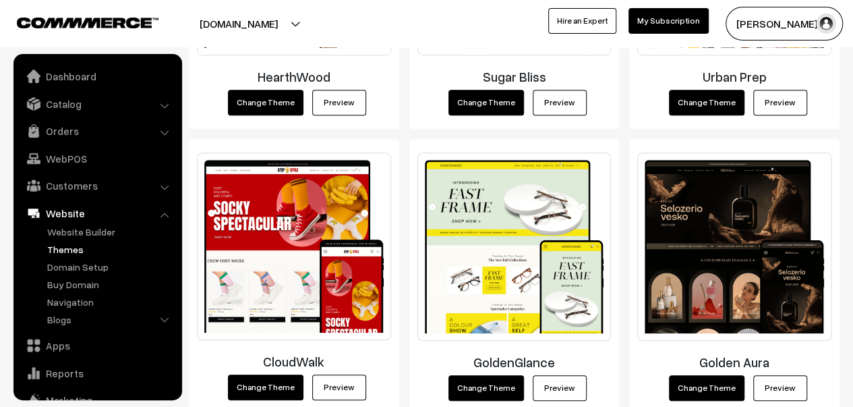
click at [102, 212] on link "Website" at bounding box center [97, 213] width 161 height 24
click at [167, 184] on li "Customers Customers" at bounding box center [98, 185] width 162 height 24
click at [134, 192] on link "Customers" at bounding box center [97, 185] width 161 height 24
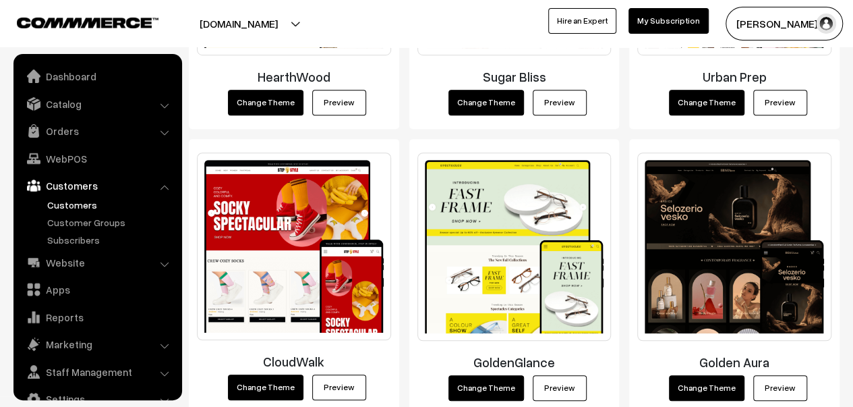
click at [101, 202] on link "Customers" at bounding box center [111, 205] width 134 height 14
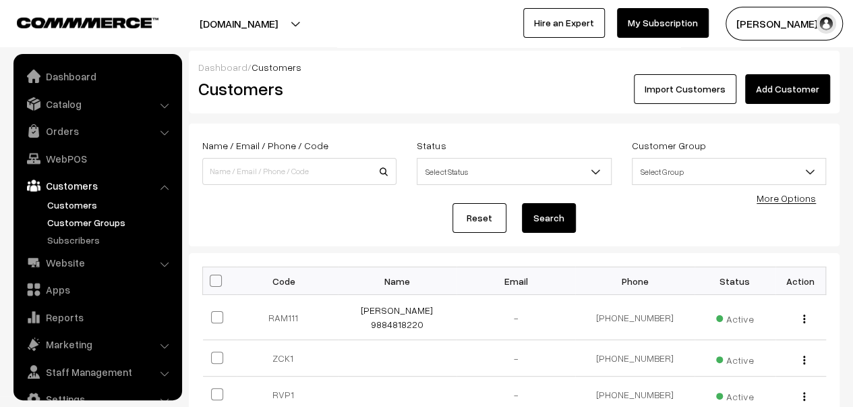
scroll to position [24, 0]
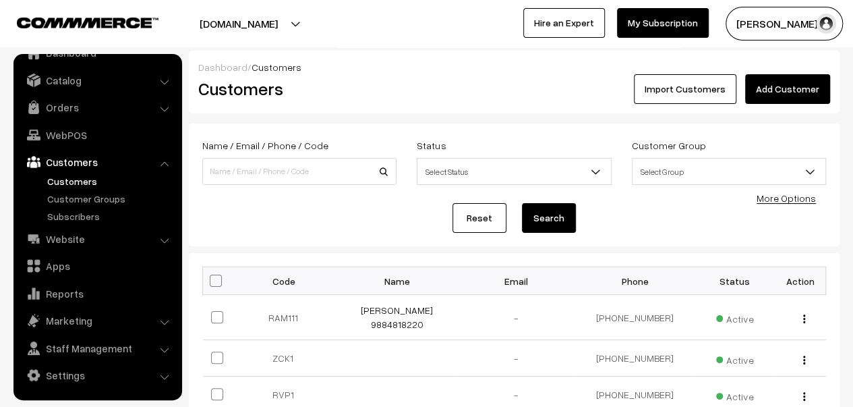
click at [94, 163] on link "Customers" at bounding box center [97, 162] width 161 height 24
click at [94, 136] on link "WebPOS" at bounding box center [97, 135] width 161 height 24
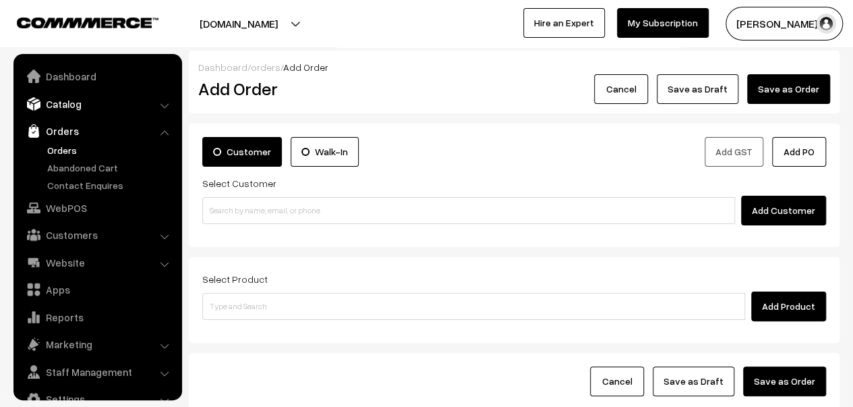
click at [100, 105] on link "Catalog" at bounding box center [97, 104] width 161 height 24
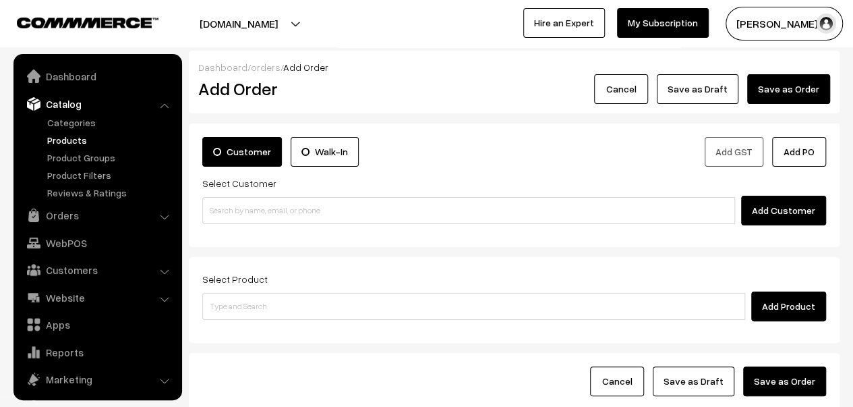
click at [66, 138] on link "Products" at bounding box center [111, 140] width 134 height 14
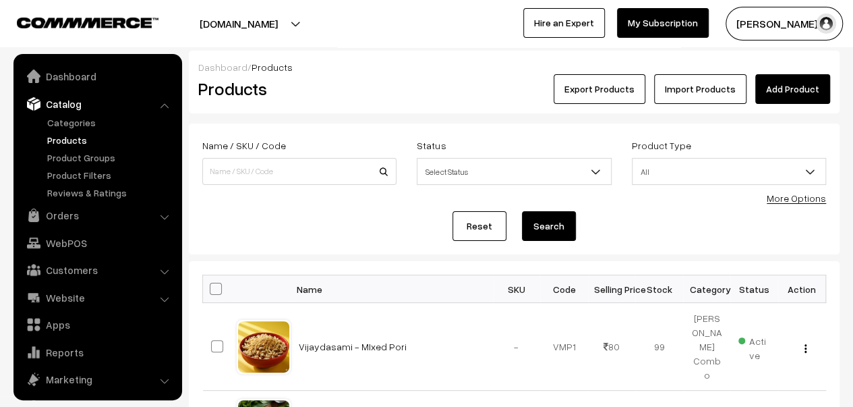
click at [79, 105] on link "Catalog" at bounding box center [97, 104] width 161 height 24
click at [74, 78] on link "Dashboard" at bounding box center [97, 76] width 161 height 24
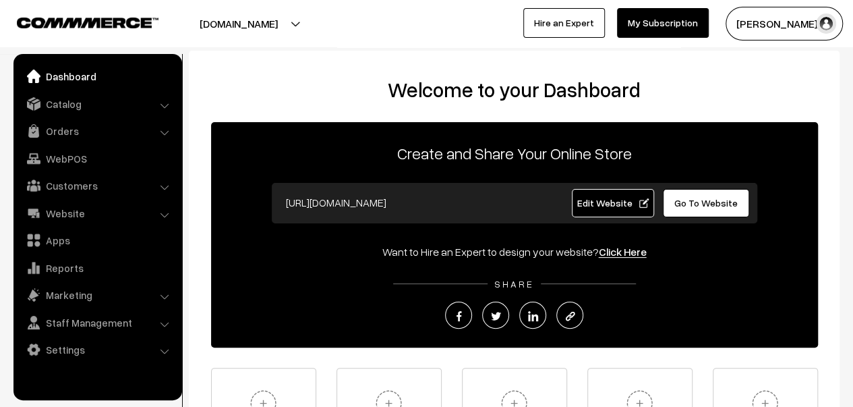
click at [51, 74] on link "Dashboard" at bounding box center [97, 76] width 161 height 24
click at [63, 107] on link "Catalog" at bounding box center [97, 104] width 161 height 24
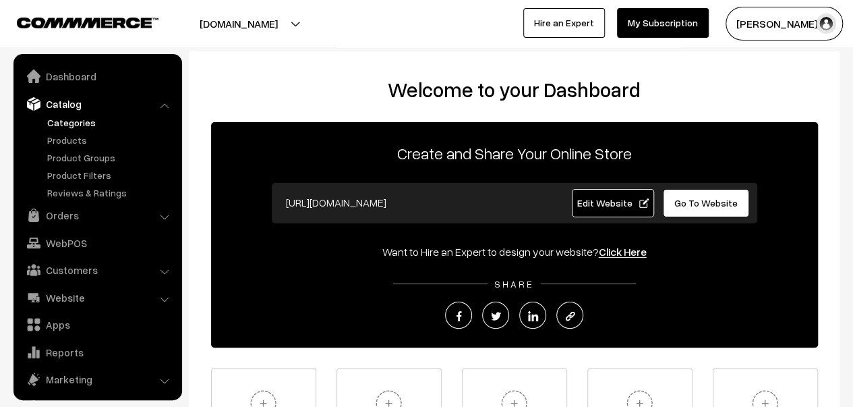
click at [82, 128] on link "Categories" at bounding box center [111, 122] width 134 height 14
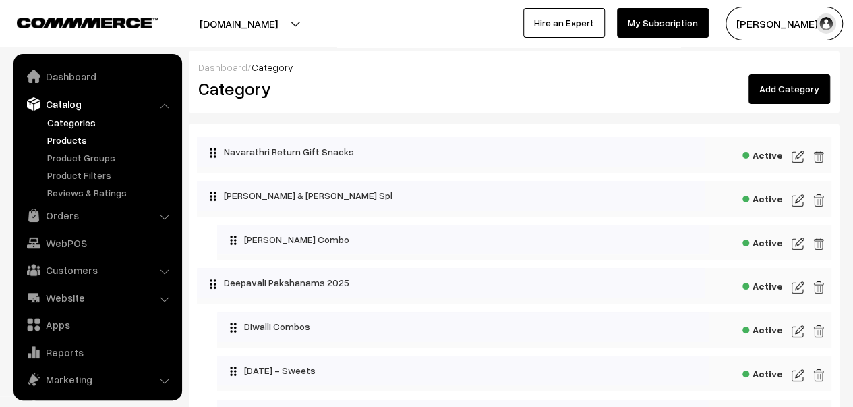
click at [57, 136] on link "Products" at bounding box center [111, 140] width 134 height 14
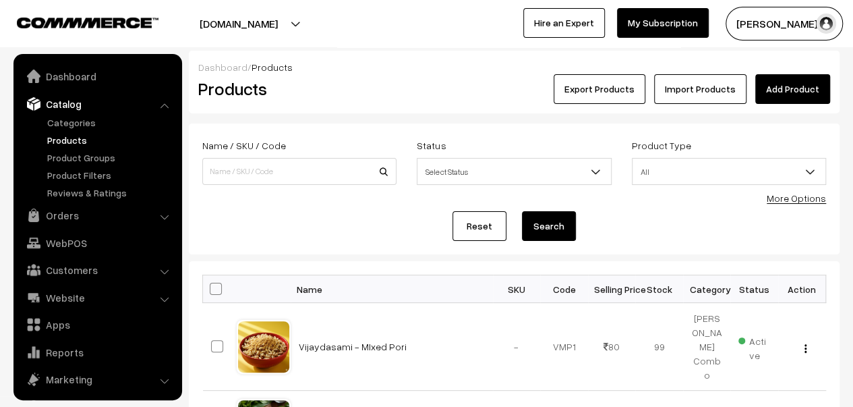
click at [90, 104] on link "Catalog" at bounding box center [97, 104] width 161 height 24
click at [88, 153] on link "Product Groups" at bounding box center [111, 157] width 134 height 14
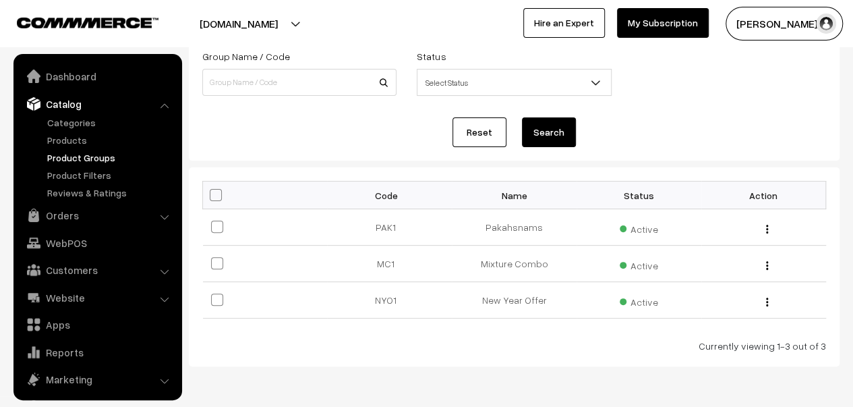
scroll to position [68, 0]
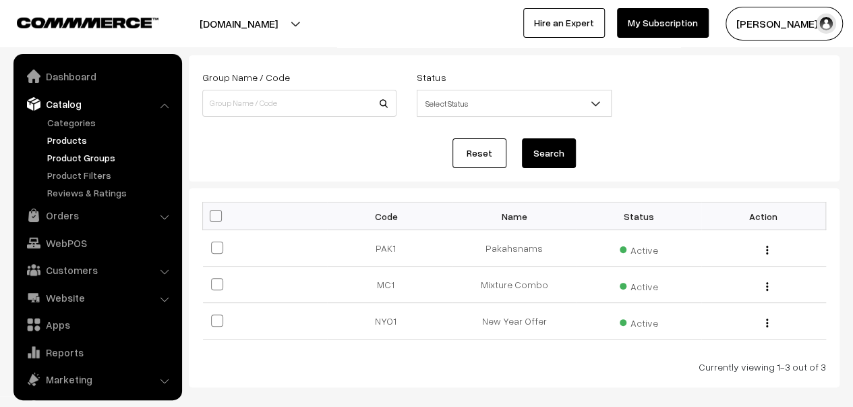
click at [86, 136] on link "Products" at bounding box center [111, 140] width 134 height 14
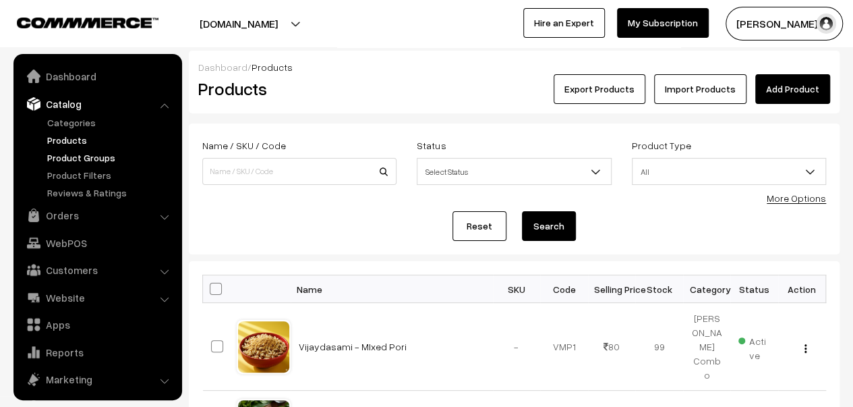
scroll to position [37, 0]
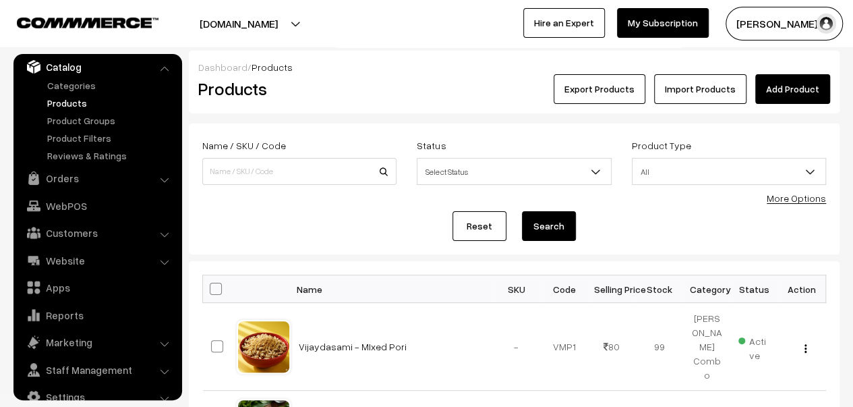
click at [120, 67] on link "Catalog" at bounding box center [97, 67] width 161 height 24
click at [103, 181] on link "Orders" at bounding box center [97, 178] width 161 height 24
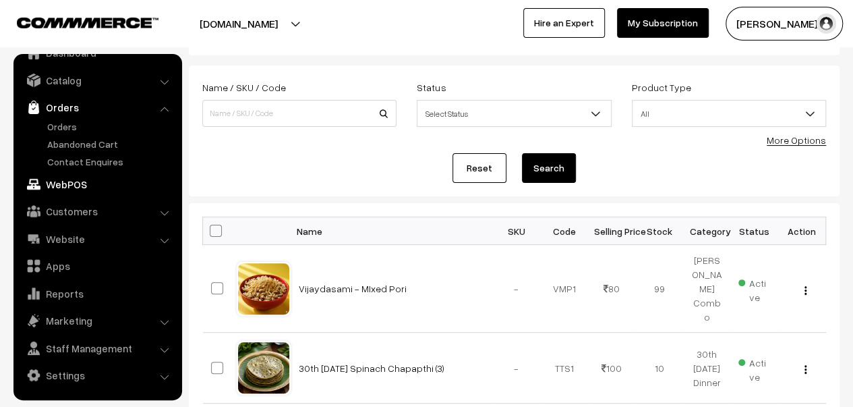
scroll to position [135, 0]
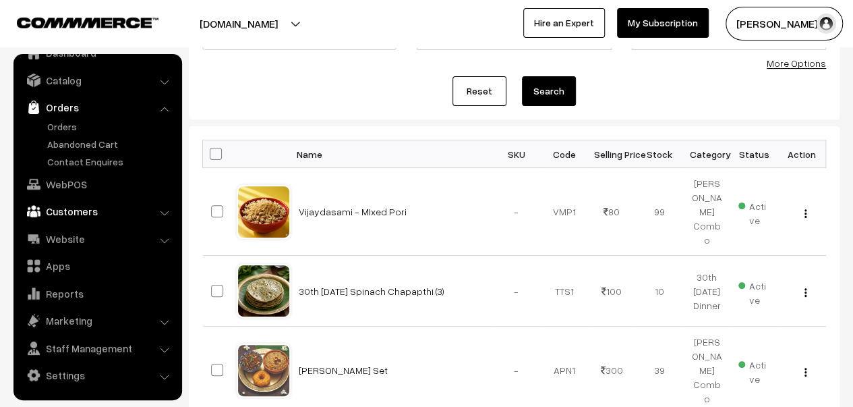
click at [92, 213] on link "Customers" at bounding box center [97, 211] width 161 height 24
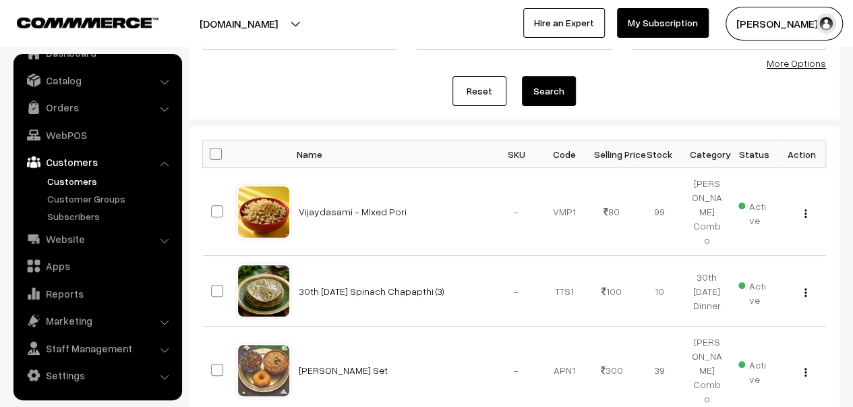
click at [96, 184] on link "Customers" at bounding box center [111, 181] width 134 height 14
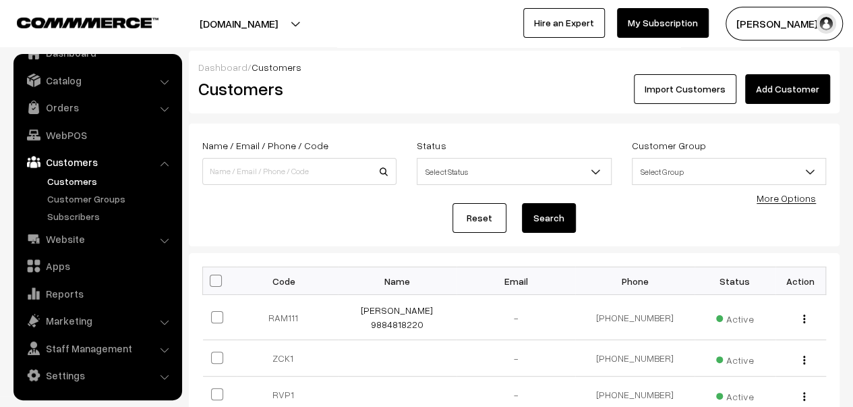
scroll to position [202, 0]
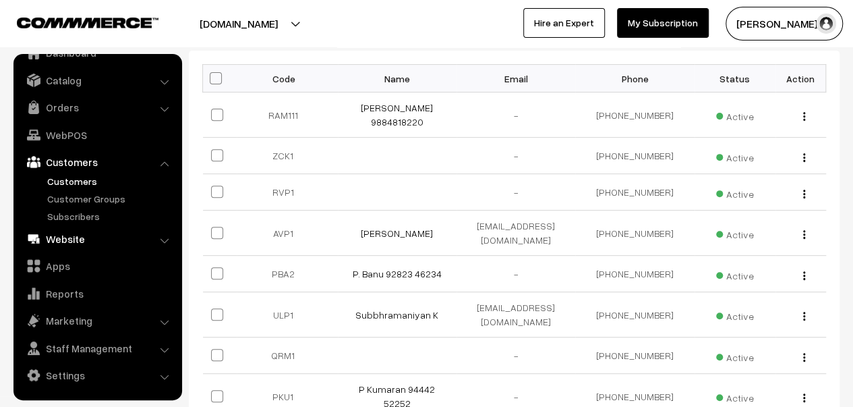
click at [141, 231] on link "Website" at bounding box center [97, 239] width 161 height 24
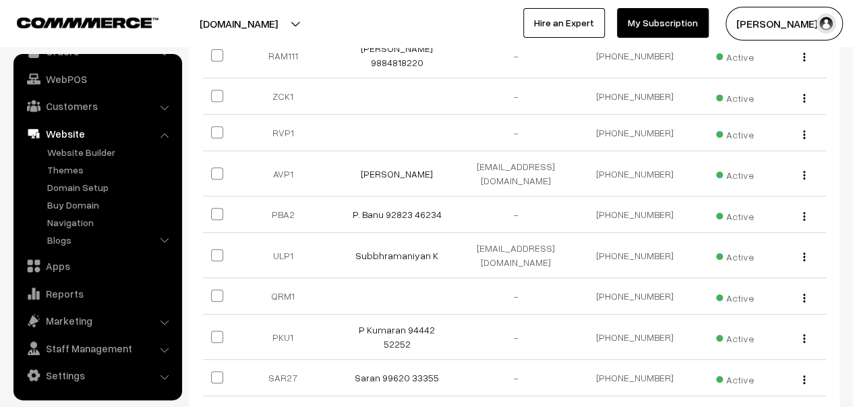
scroll to position [337, 0]
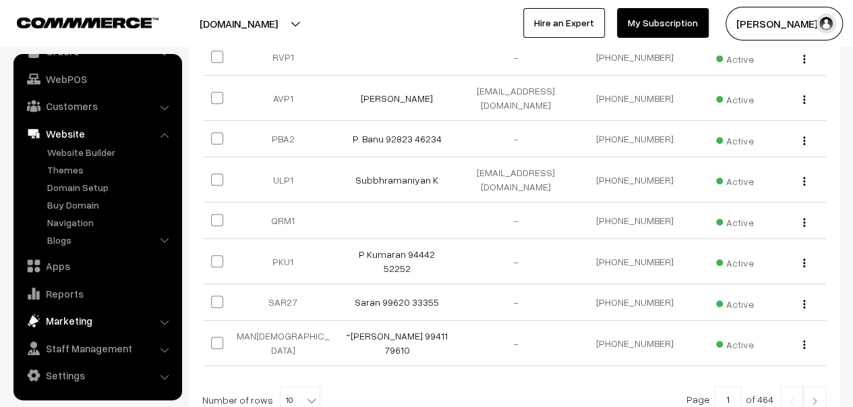
click at [156, 324] on link "Marketing" at bounding box center [97, 320] width 161 height 24
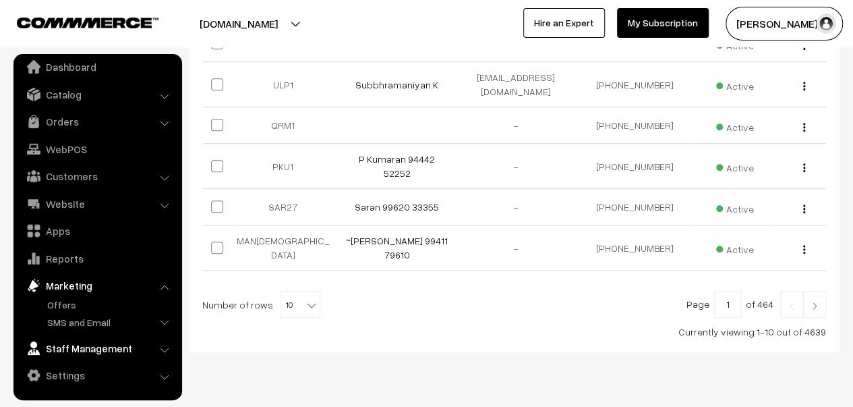
scroll to position [448, 0]
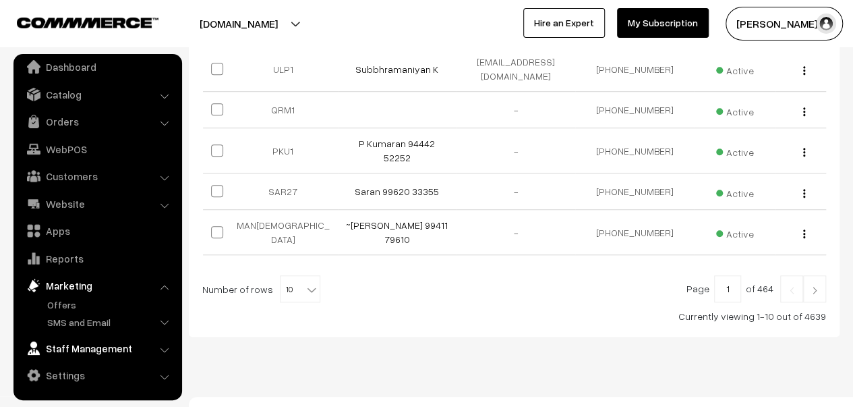
click at [148, 352] on link "Staff Management" at bounding box center [97, 348] width 161 height 24
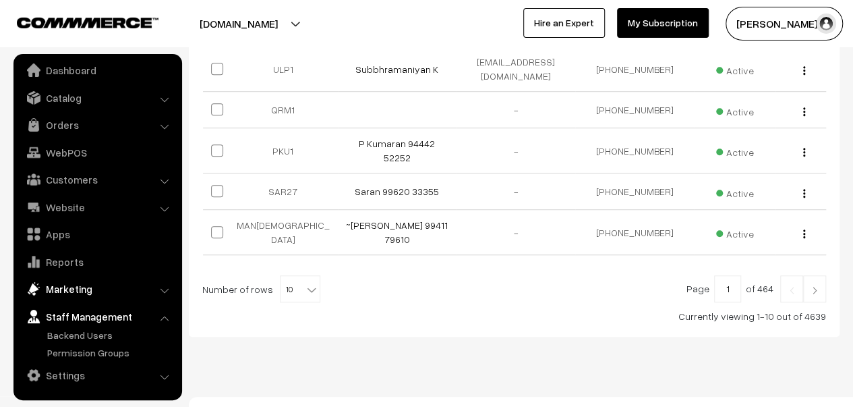
click at [138, 289] on link "Marketing" at bounding box center [97, 289] width 161 height 24
click at [104, 323] on link "SMS and Email" at bounding box center [111, 325] width 134 height 14
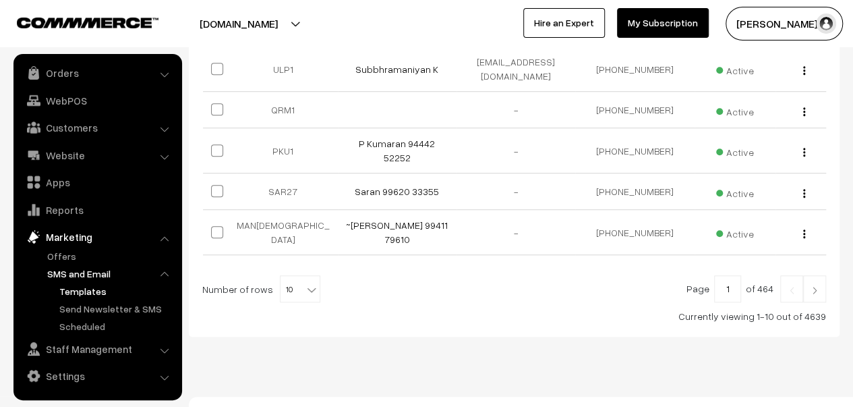
scroll to position [59, 0]
click at [131, 271] on link "SMS and Email" at bounding box center [111, 273] width 134 height 14
click at [161, 278] on link "SMS and Email" at bounding box center [111, 273] width 134 height 14
click at [162, 271] on li "SMS and Email Templates Send Newsletter & SMS Scheduled" at bounding box center [111, 299] width 135 height 67
click at [164, 234] on li "Marketing Offers" at bounding box center [98, 278] width 162 height 109
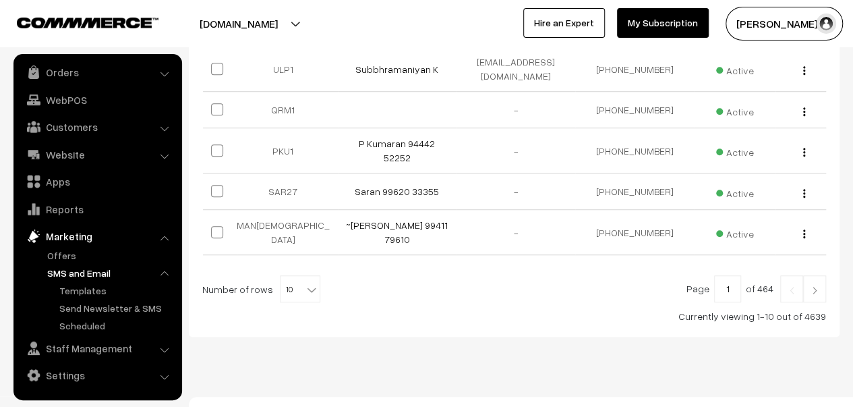
click at [77, 234] on link "Marketing" at bounding box center [97, 236] width 161 height 24
click at [166, 236] on li "Marketing Offers" at bounding box center [98, 278] width 162 height 109
click at [151, 239] on link "Marketing" at bounding box center [97, 236] width 161 height 24
click at [113, 371] on link "Settings" at bounding box center [97, 375] width 161 height 24
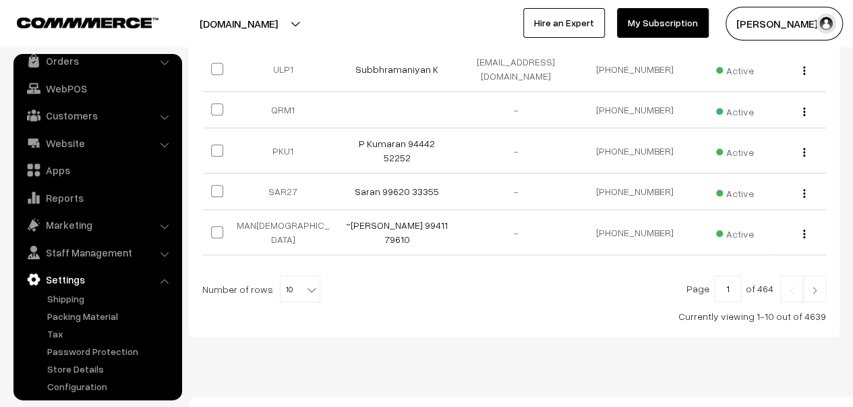
scroll to position [76, 0]
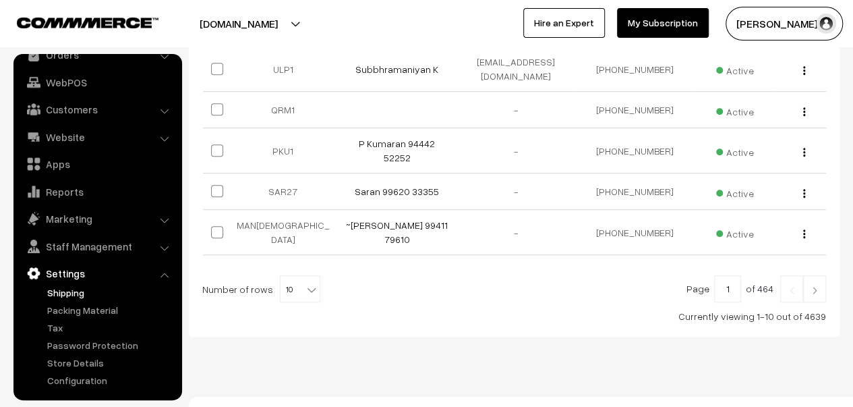
click at [69, 289] on link "Shipping" at bounding box center [111, 292] width 134 height 14
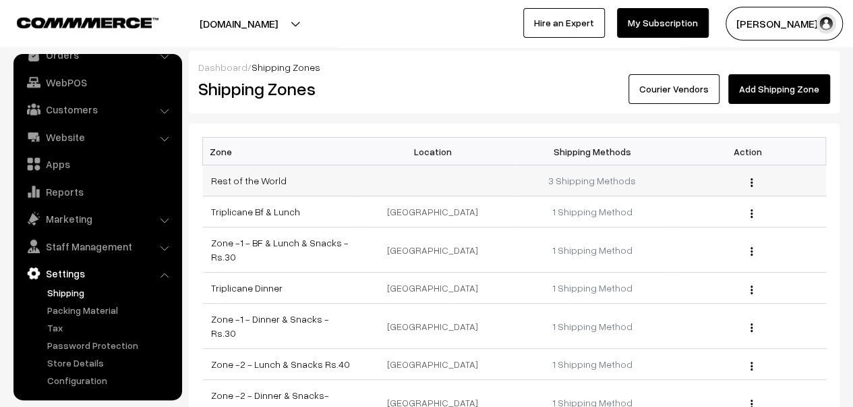
click at [753, 179] on div "Edit" at bounding box center [748, 180] width 140 height 14
click at [747, 181] on div "Edit" at bounding box center [748, 180] width 140 height 14
click at [749, 180] on div "Edit" at bounding box center [748, 180] width 140 height 14
click at [752, 177] on button "button" at bounding box center [751, 182] width 3 height 11
click at [589, 175] on link "3 Shipping Methods" at bounding box center [592, 180] width 88 height 11
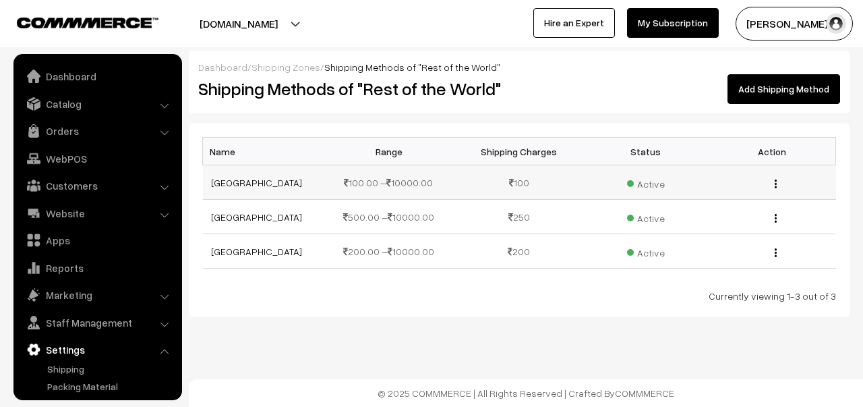
scroll to position [76, 0]
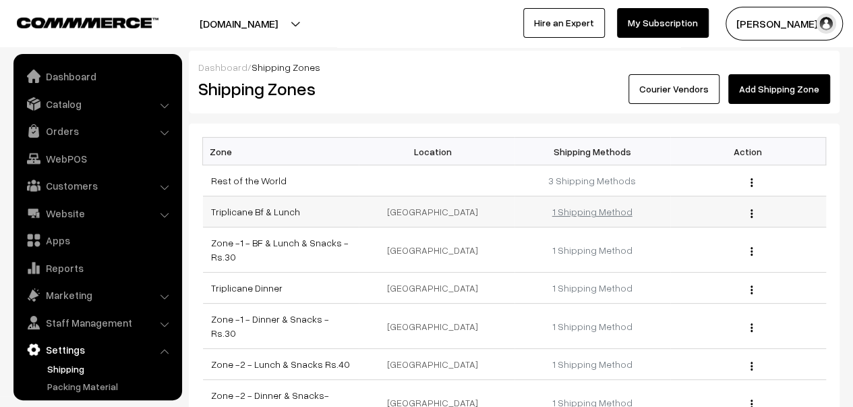
scroll to position [76, 0]
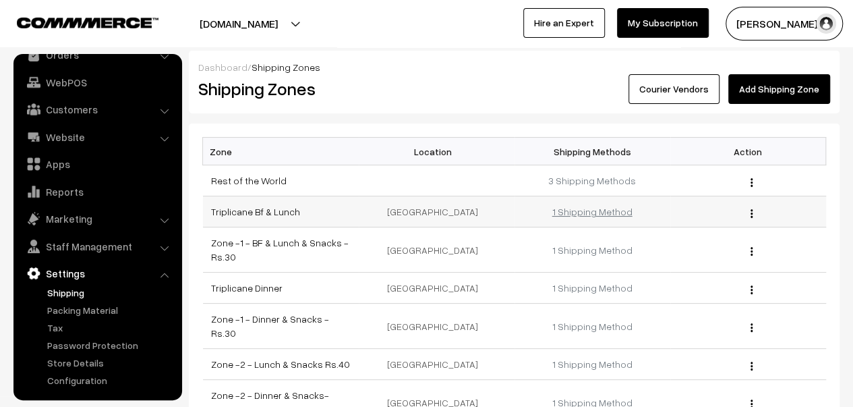
click at [598, 210] on link "1 Shipping Method" at bounding box center [592, 211] width 80 height 11
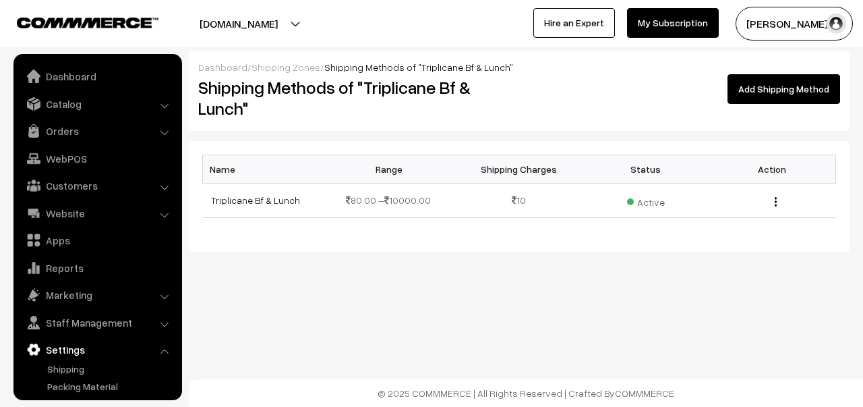
scroll to position [76, 0]
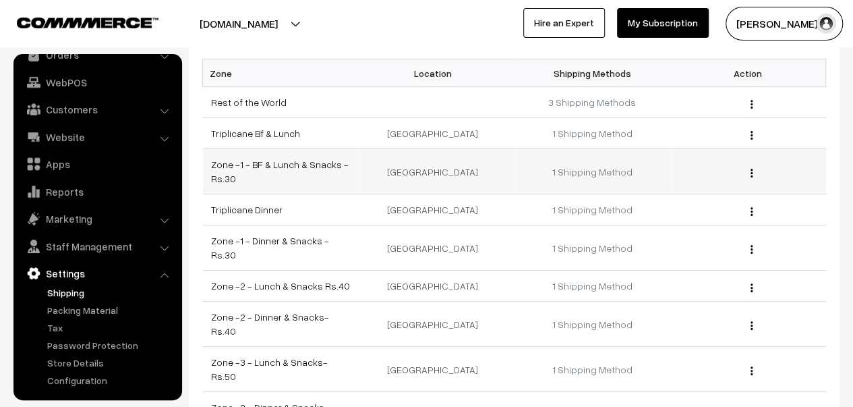
scroll to position [135, 0]
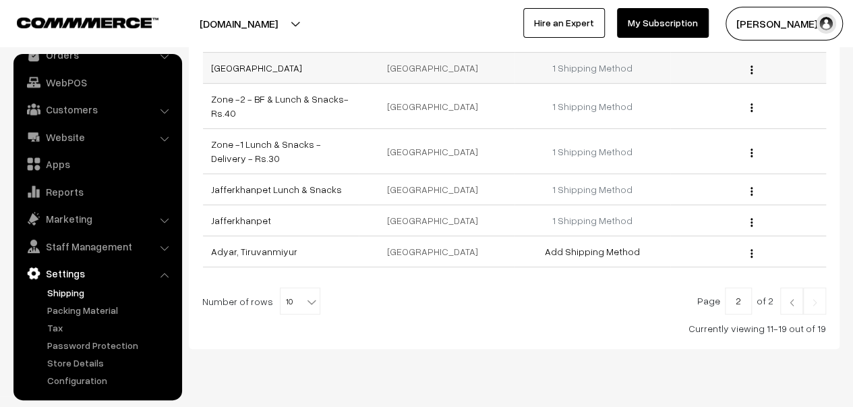
scroll to position [260, 0]
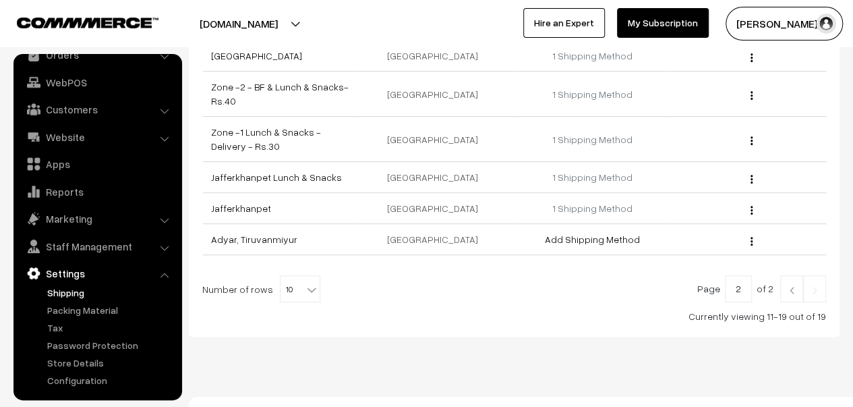
click at [820, 286] on img at bounding box center [815, 290] width 12 height 8
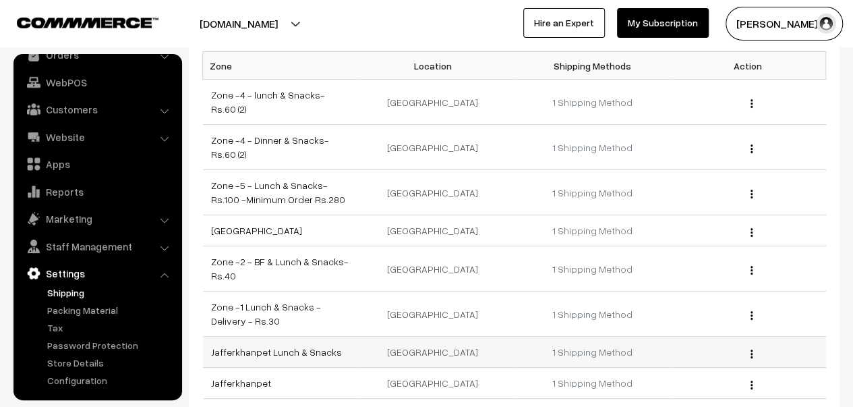
scroll to position [135, 0]
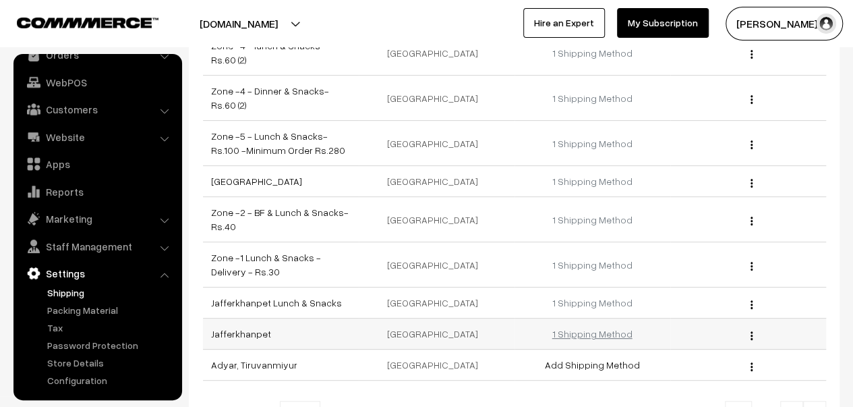
click at [592, 328] on link "1 Shipping Method" at bounding box center [592, 333] width 80 height 11
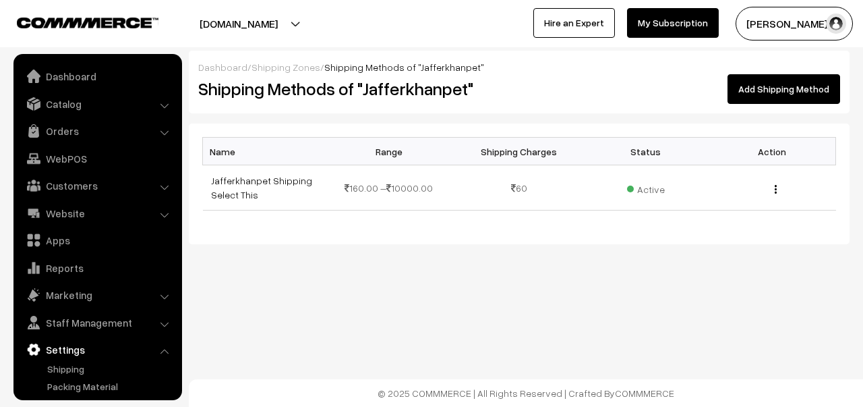
scroll to position [76, 0]
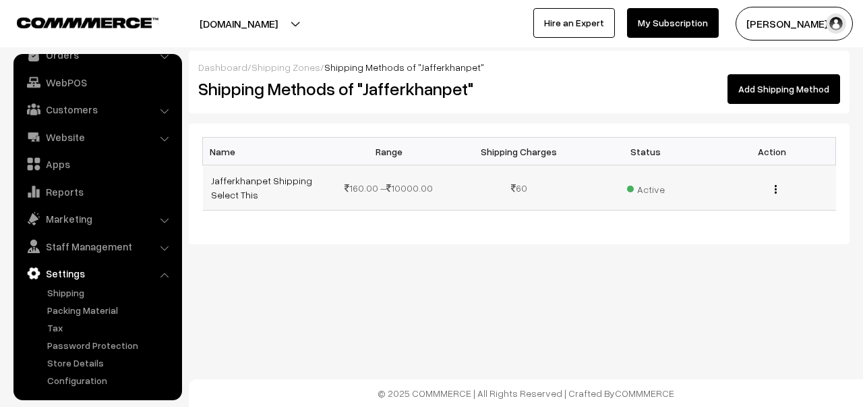
click at [777, 190] on button "button" at bounding box center [775, 188] width 3 height 11
click at [71, 289] on link "Shipping" at bounding box center [111, 292] width 134 height 14
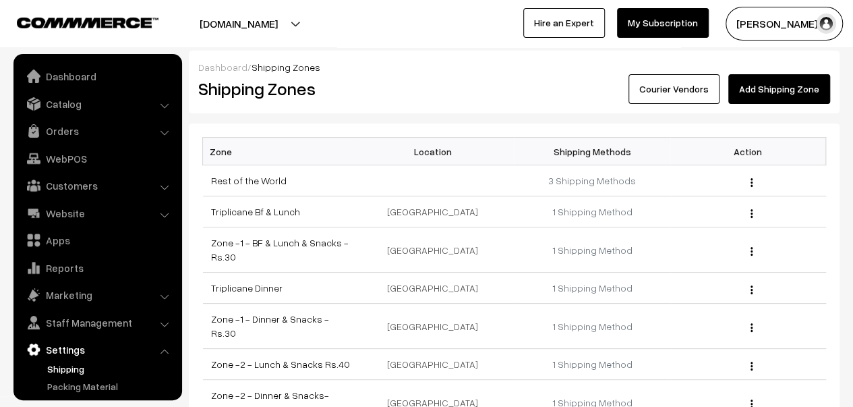
scroll to position [76, 0]
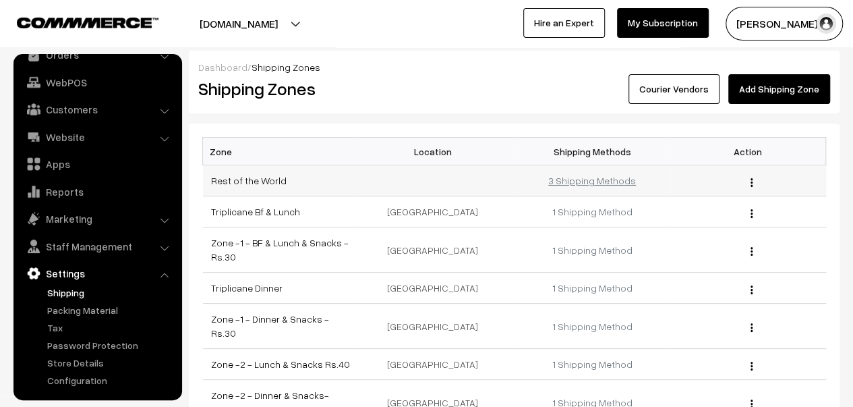
click at [577, 180] on link "3 Shipping Methods" at bounding box center [592, 180] width 88 height 11
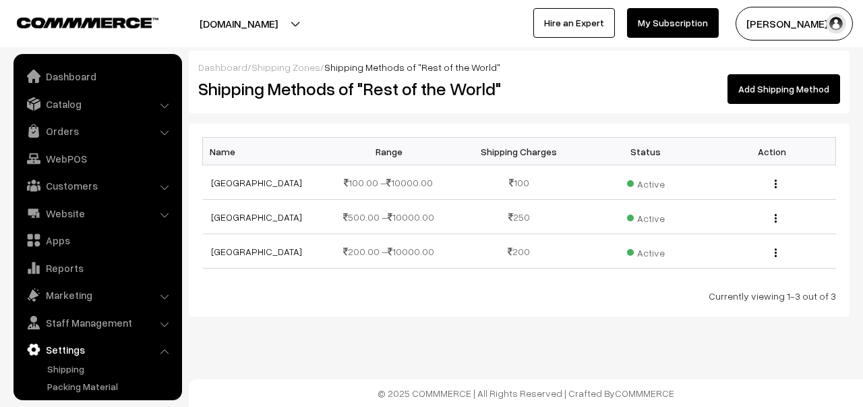
scroll to position [76, 0]
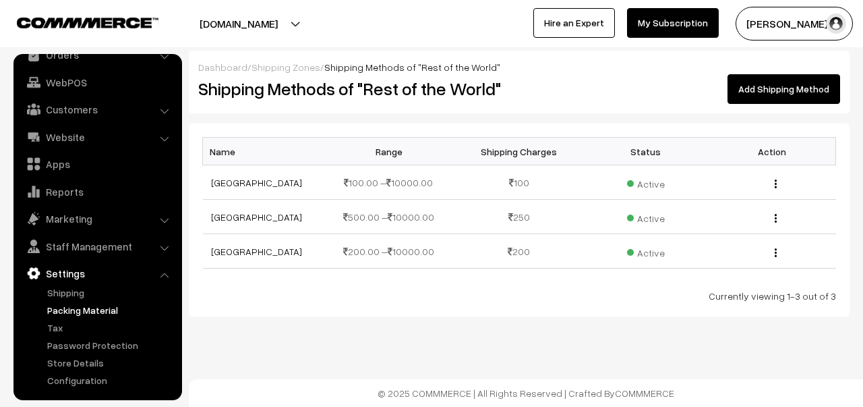
click at [94, 304] on link "Packing Material" at bounding box center [111, 310] width 134 height 14
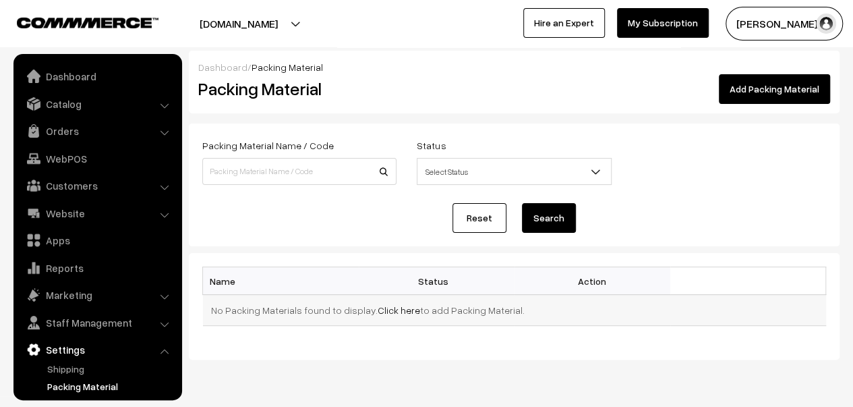
scroll to position [76, 0]
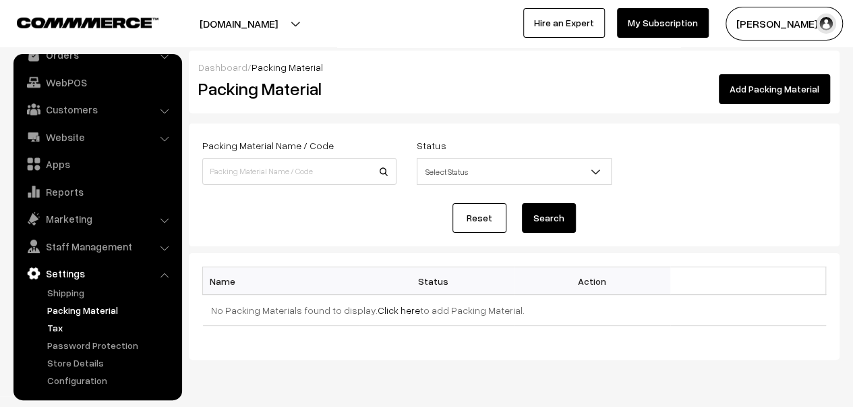
click at [61, 330] on link "Tax" at bounding box center [111, 327] width 134 height 14
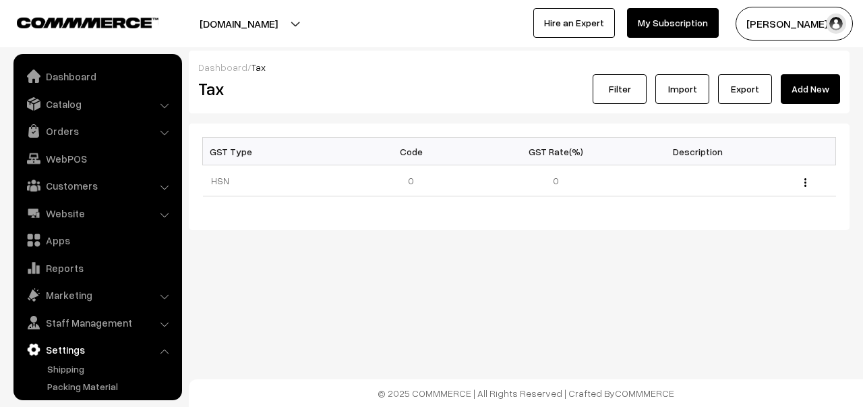
scroll to position [76, 0]
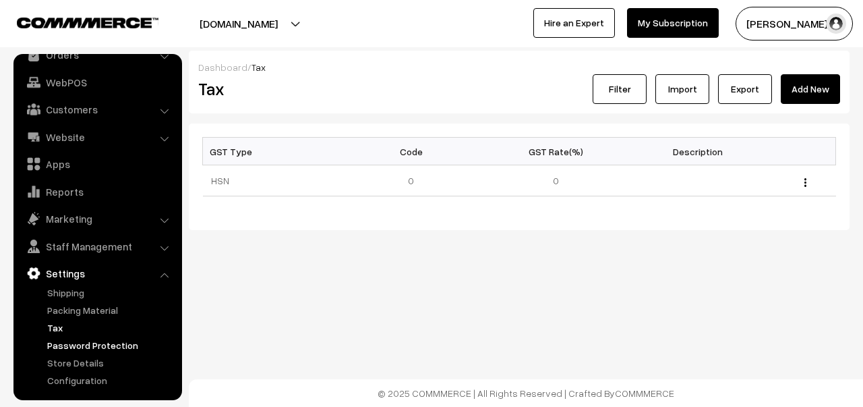
click at [68, 344] on link "Password Protection" at bounding box center [111, 345] width 134 height 14
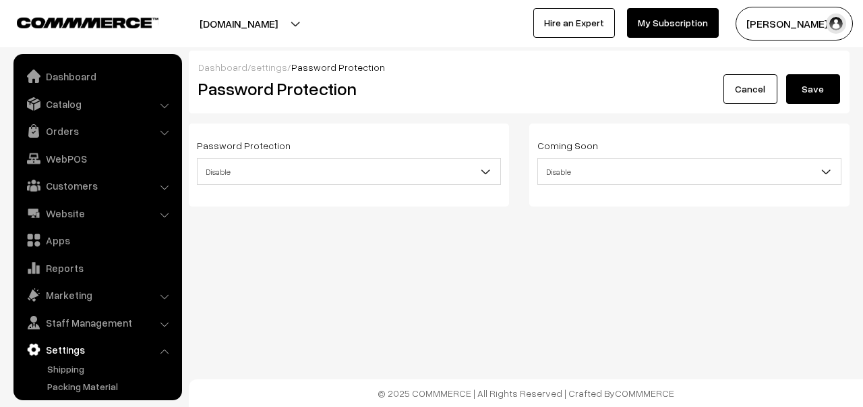
scroll to position [76, 0]
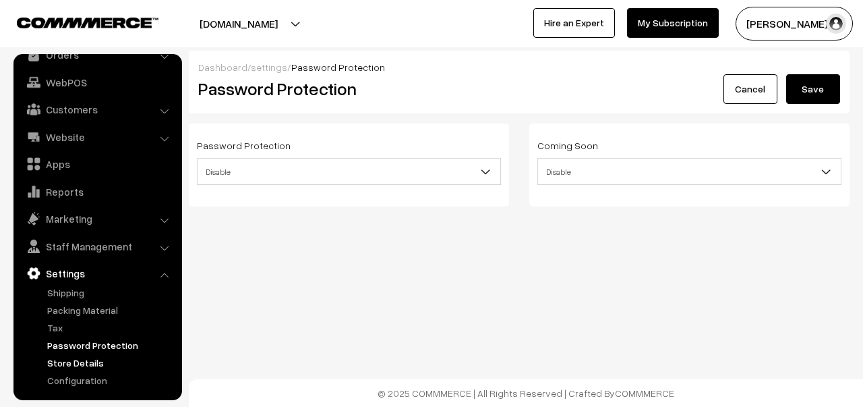
click at [90, 366] on link "Store Details" at bounding box center [111, 362] width 134 height 14
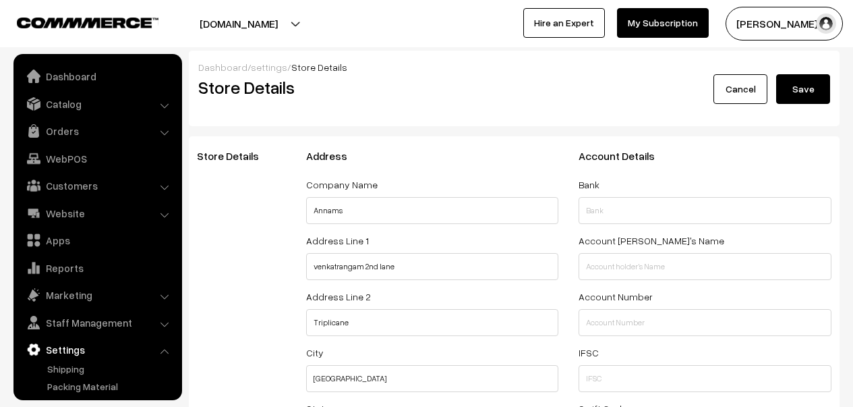
select select "99"
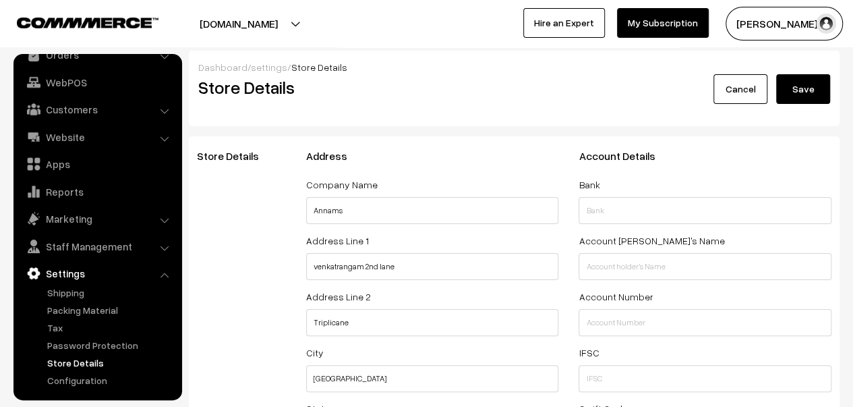
scroll to position [302, 0]
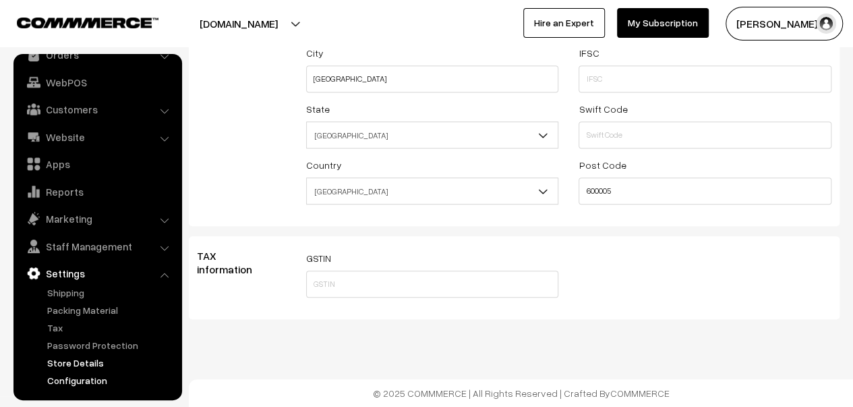
click at [78, 378] on link "Configuration" at bounding box center [111, 380] width 134 height 14
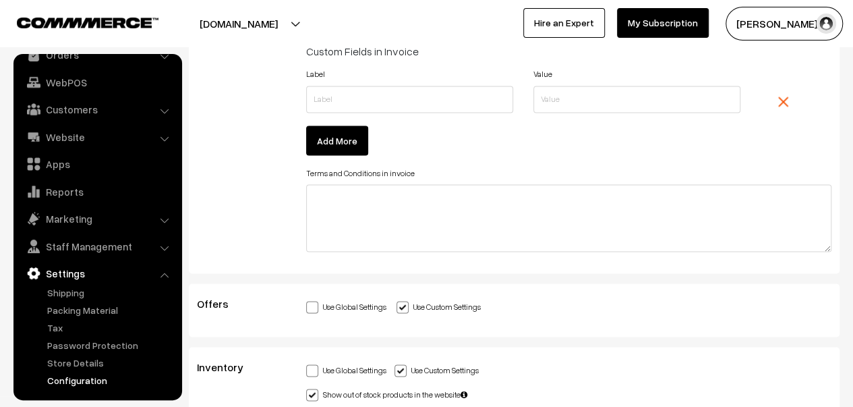
scroll to position [3813, 0]
